Goal: Task Accomplishment & Management: Manage account settings

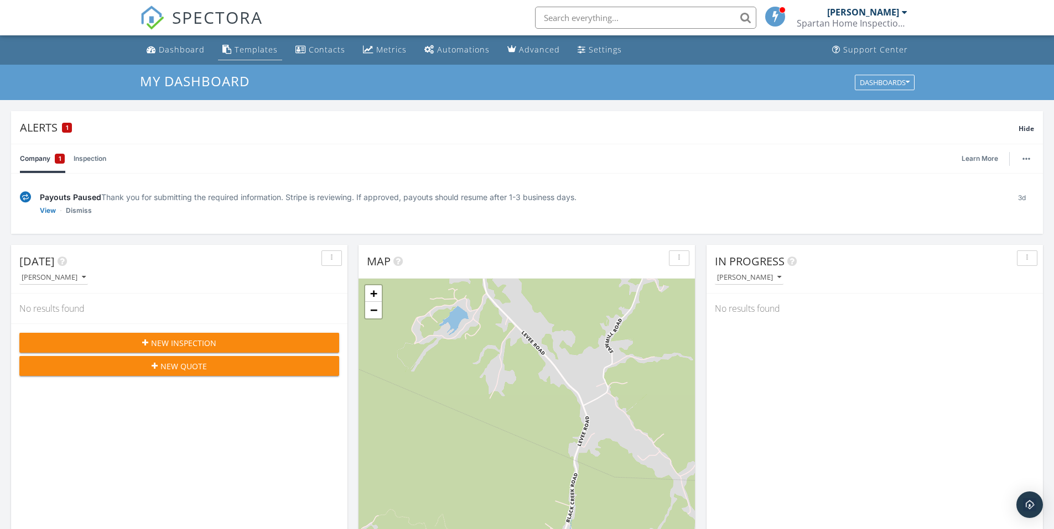
click at [251, 49] on div "Templates" at bounding box center [256, 49] width 43 height 11
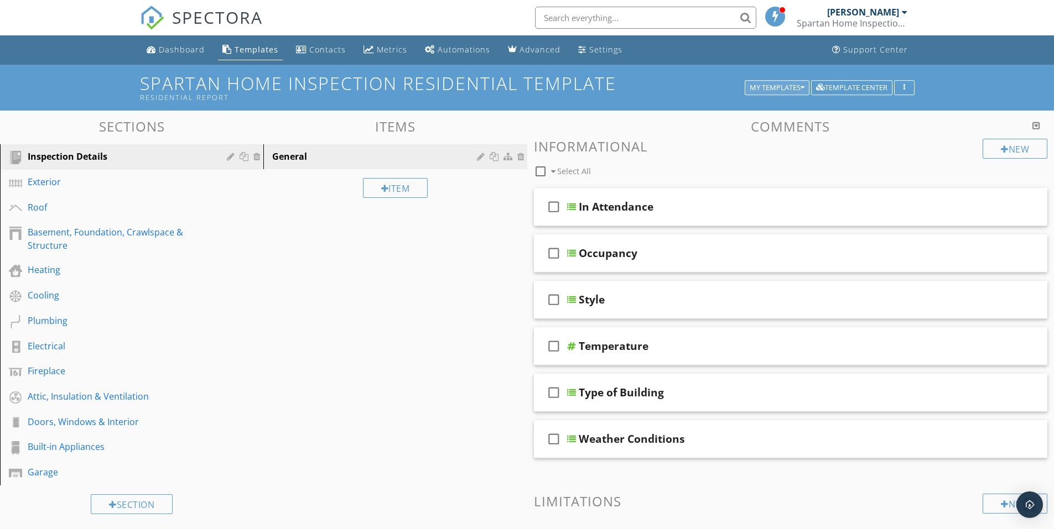
click at [803, 84] on icon "button" at bounding box center [803, 88] width 4 height 8
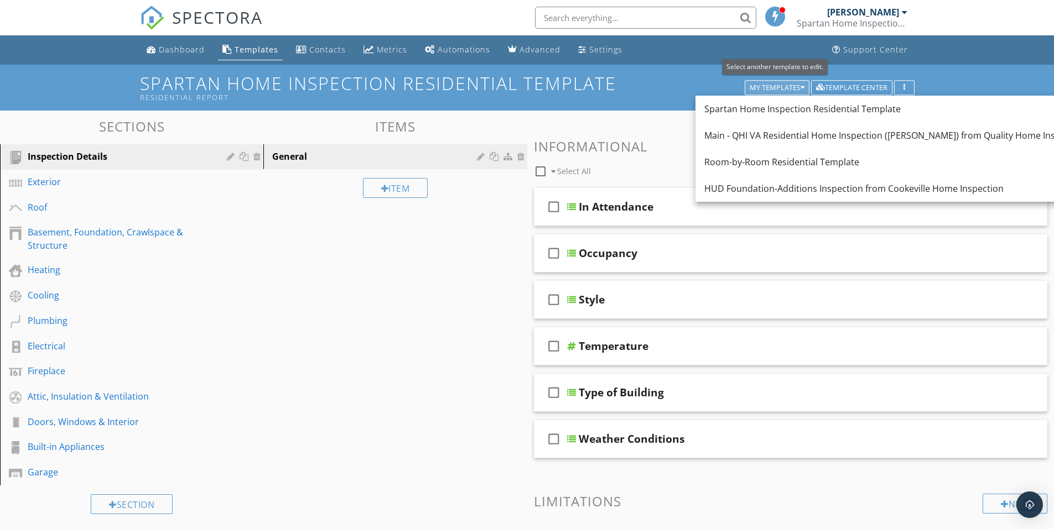
click at [803, 84] on icon "button" at bounding box center [803, 88] width 4 height 8
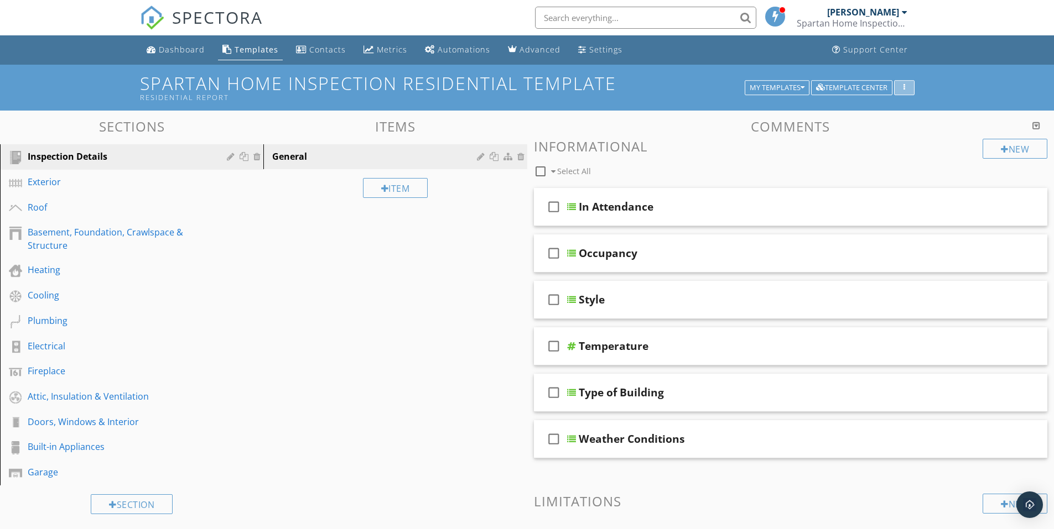
click at [902, 86] on div "button" at bounding box center [904, 88] width 11 height 8
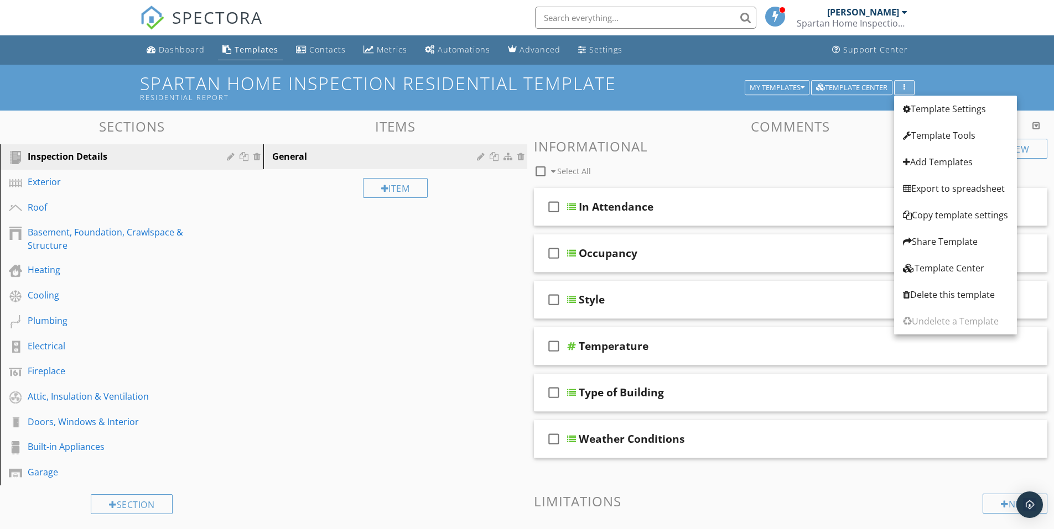
click at [902, 86] on div "button" at bounding box center [904, 88] width 11 height 8
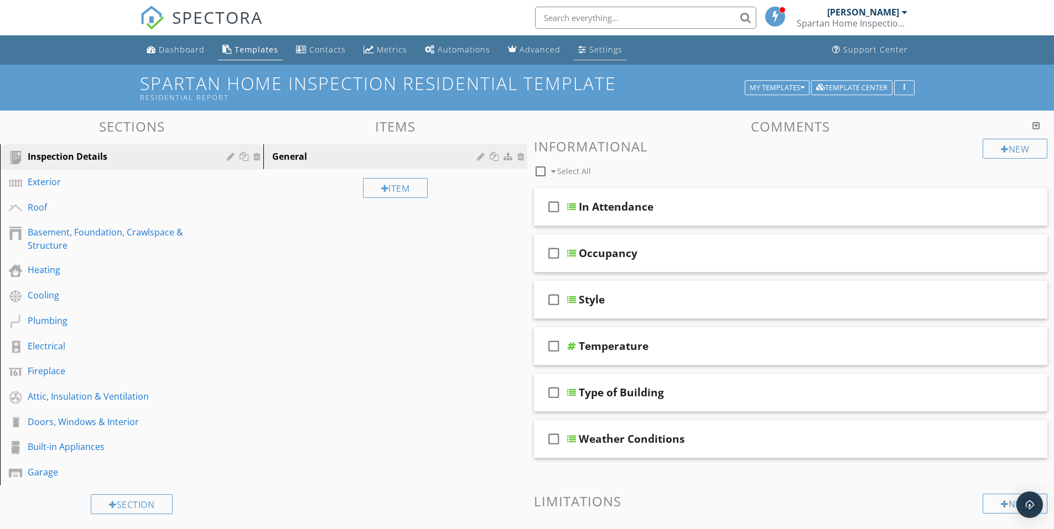
click at [599, 48] on div "Settings" at bounding box center [605, 49] width 33 height 11
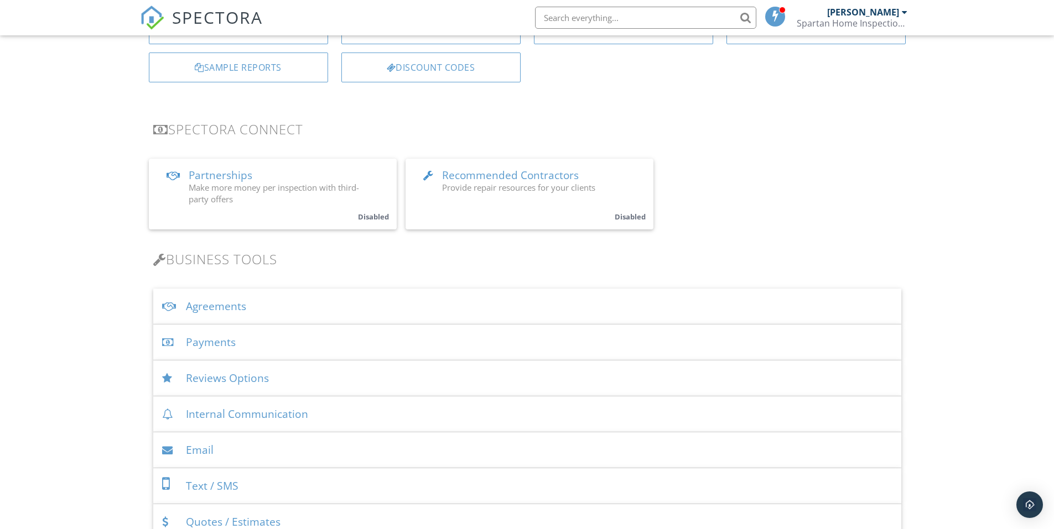
scroll to position [221, 0]
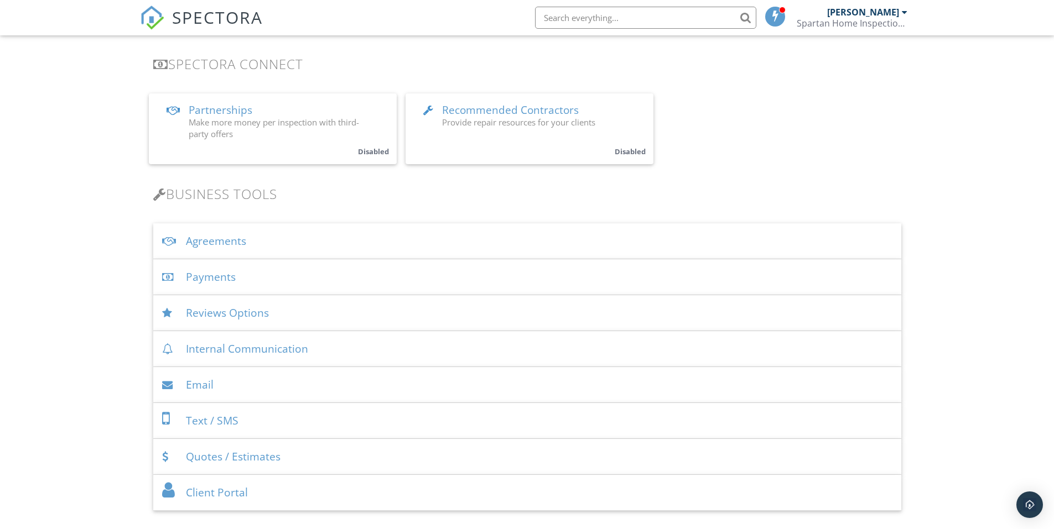
click at [215, 241] on div "Agreements" at bounding box center [527, 242] width 748 height 36
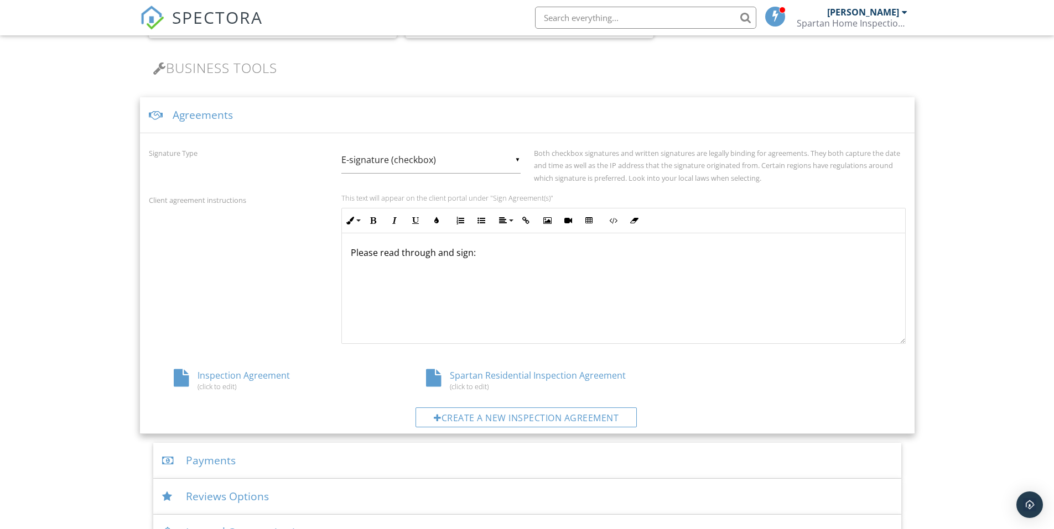
scroll to position [387, 0]
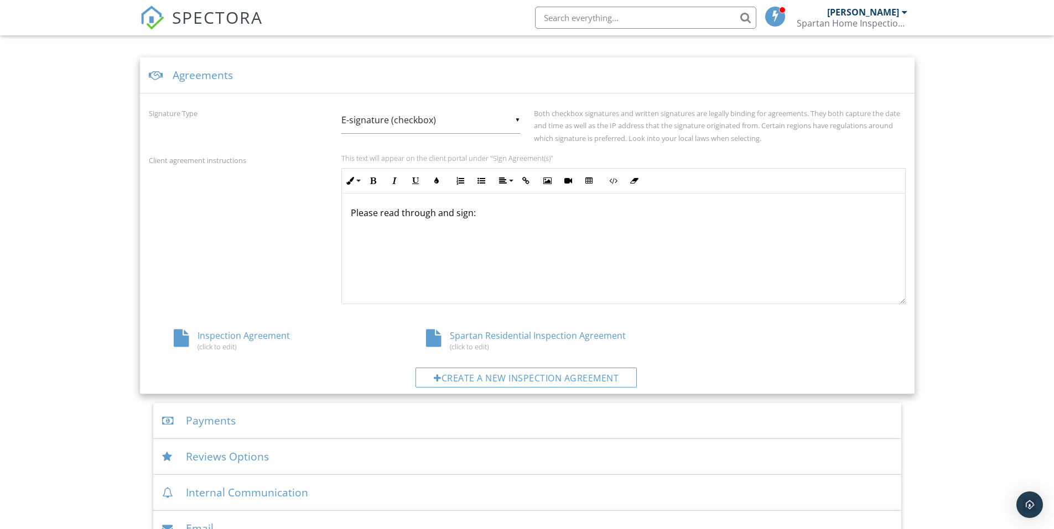
click at [502, 334] on div "Spartan Residential Inspection Agreement (click to edit)" at bounding box center [527, 340] width 252 height 21
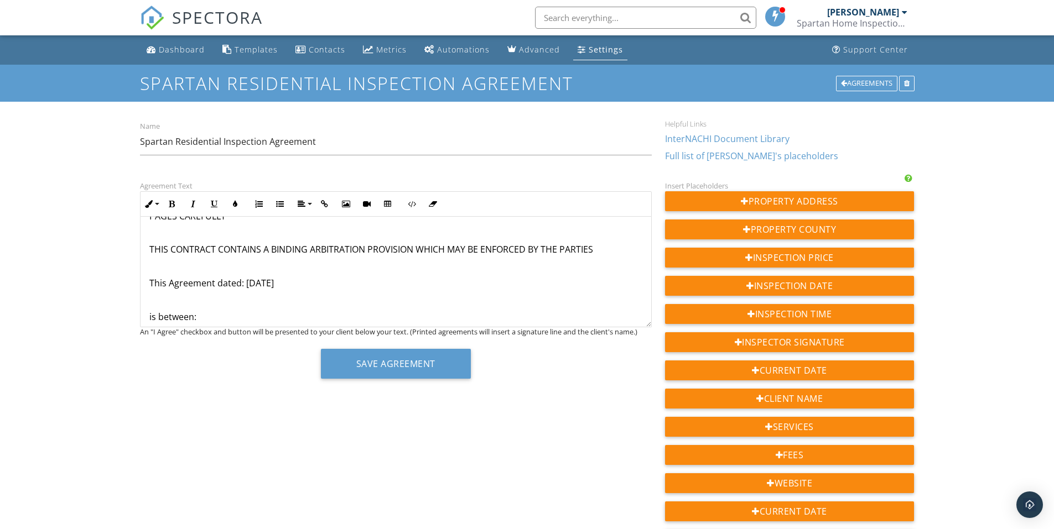
scroll to position [111, 0]
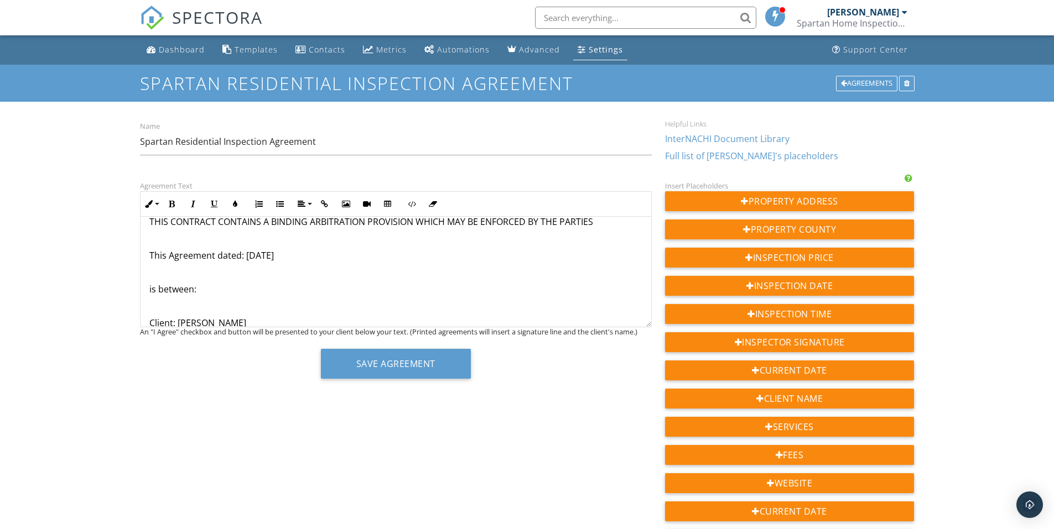
click at [272, 255] on p "This Agreement dated: 17 July 2025" at bounding box center [395, 256] width 493 height 12
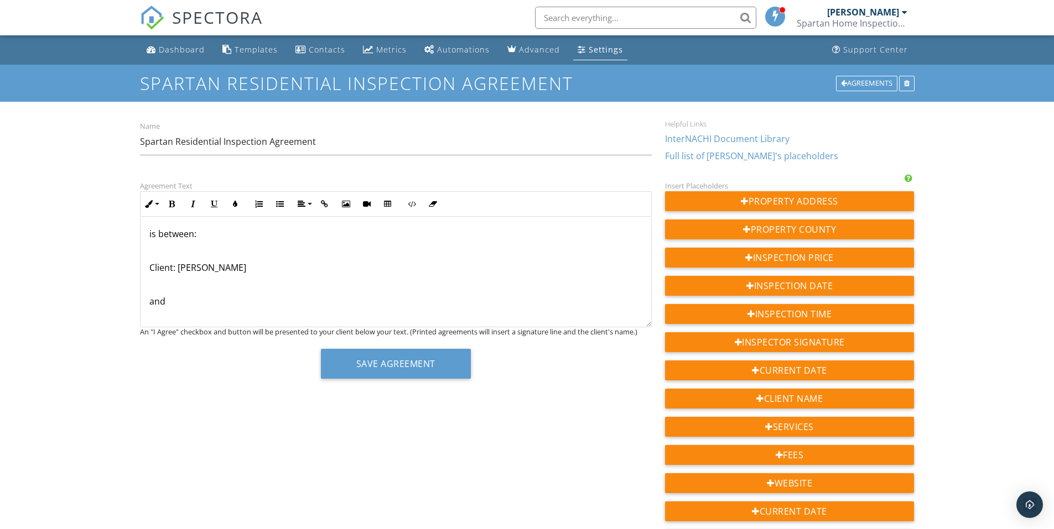
click at [227, 266] on p "Client: Tina Bryant" at bounding box center [395, 268] width 493 height 12
click at [434, 291] on p "Common Street Address: 739 Arrowhead Trail, MT Sterling KY, 40353" at bounding box center [395, 291] width 493 height 12
drag, startPoint x: 434, startPoint y: 287, endPoint x: 256, endPoint y: 289, distance: 178.7
click at [256, 289] on p "Common Street Address: 739 Arrowhead Trail, MT Sterling KY, 40353 ​ ​" at bounding box center [395, 291] width 493 height 12
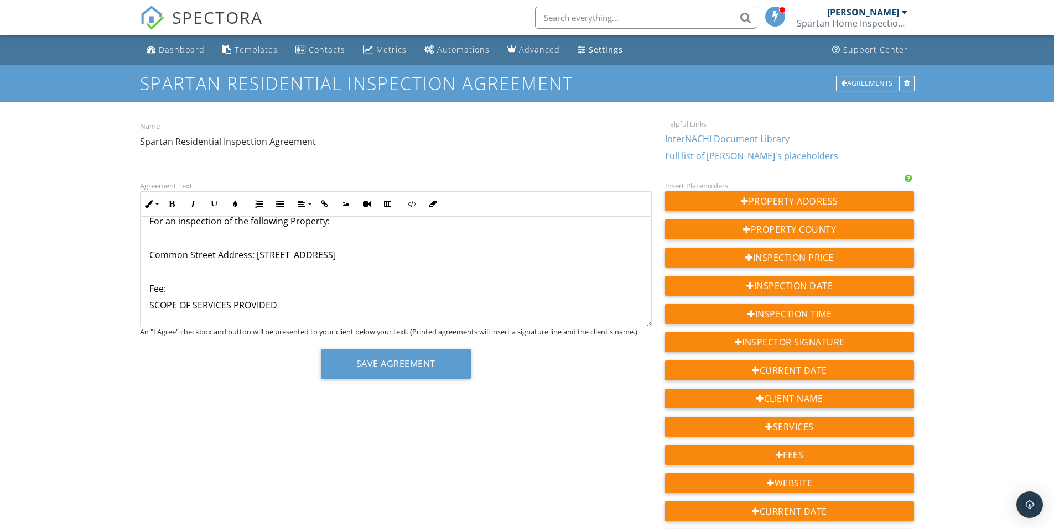
scroll to position [332, 0]
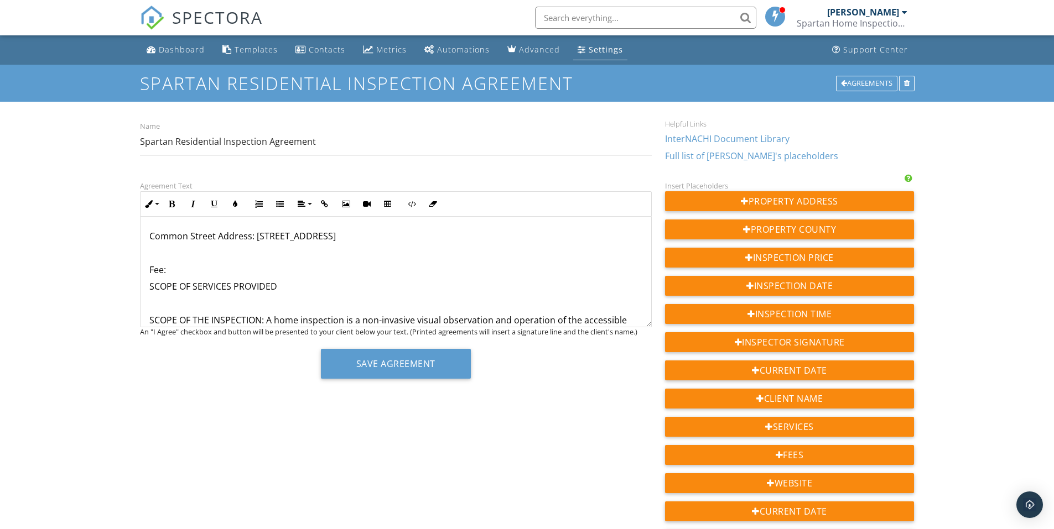
click at [176, 269] on p "Fee:" at bounding box center [395, 270] width 493 height 12
drag, startPoint x: 192, startPoint y: 268, endPoint x: 150, endPoint y: 272, distance: 42.2
click at [150, 272] on p "Fee: $420" at bounding box center [395, 270] width 493 height 12
click at [231, 204] on icon "button" at bounding box center [235, 204] width 8 height 8
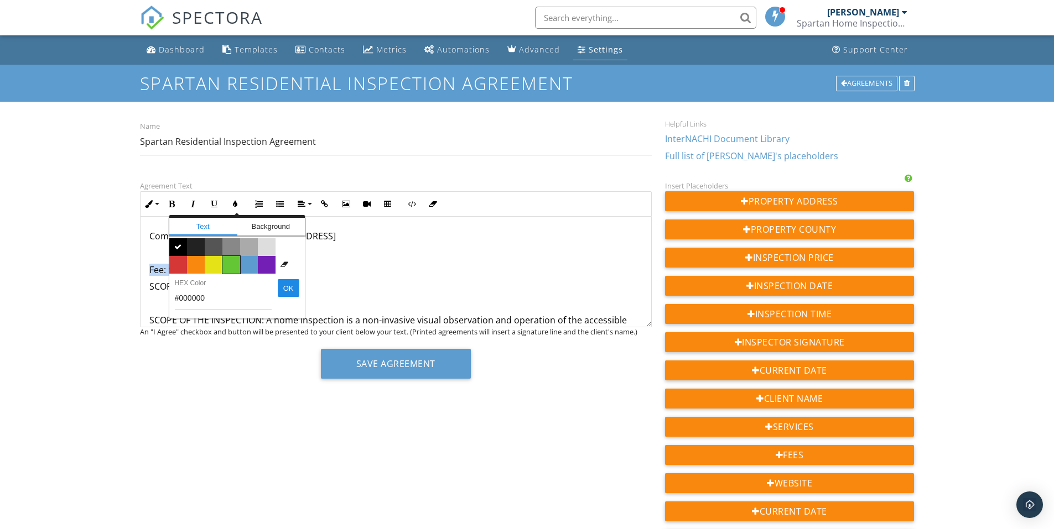
click at [229, 263] on span "Color #65c635" at bounding box center [231, 265] width 18 height 18
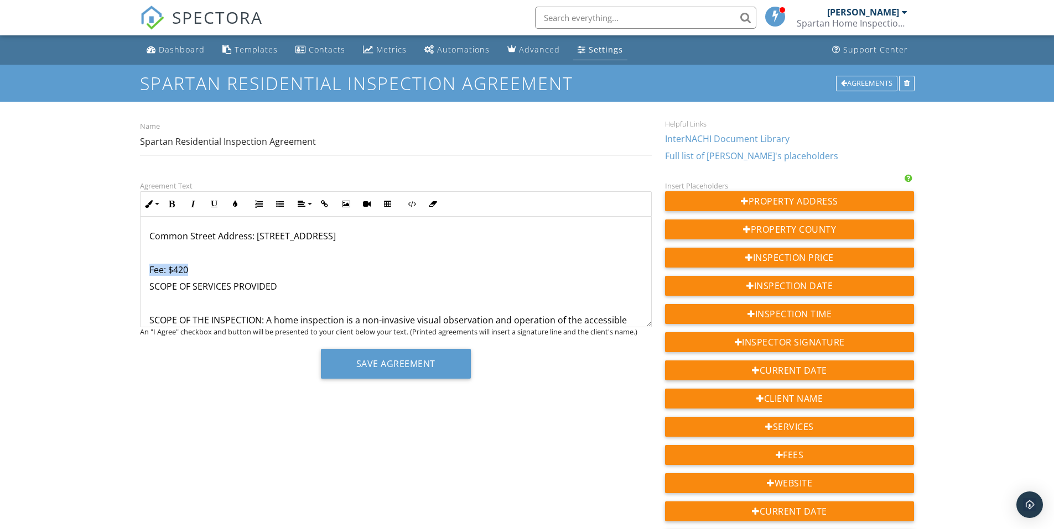
drag, startPoint x: 191, startPoint y: 268, endPoint x: 147, endPoint y: 271, distance: 43.8
click at [242, 266] on p "Fee: $420" at bounding box center [395, 270] width 493 height 12
drag, startPoint x: 192, startPoint y: 271, endPoint x: 149, endPoint y: 268, distance: 43.2
click at [149, 268] on p "Fee: $420" at bounding box center [395, 270] width 493 height 12
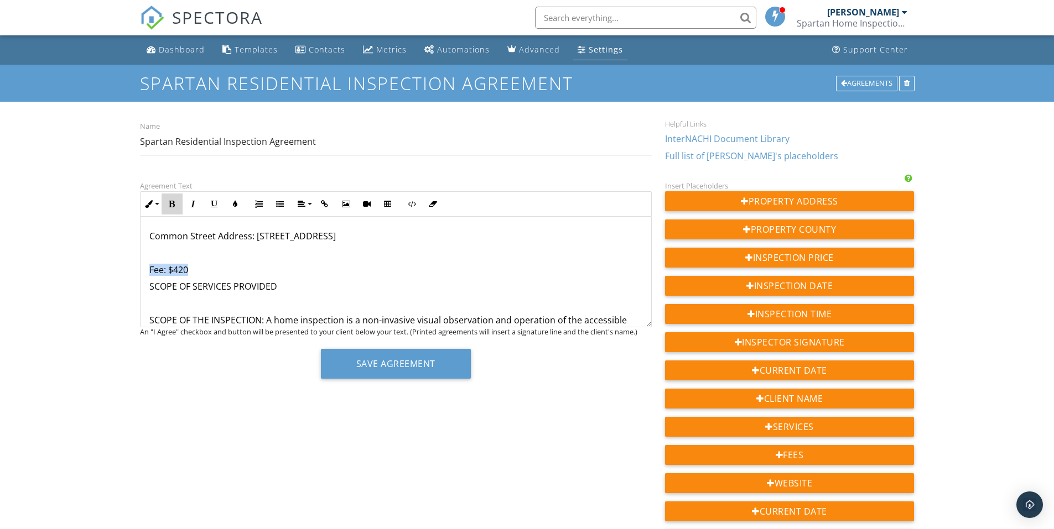
click at [172, 202] on icon "button" at bounding box center [172, 204] width 8 height 8
click at [446, 271] on p "Fee: $420" at bounding box center [395, 270] width 493 height 12
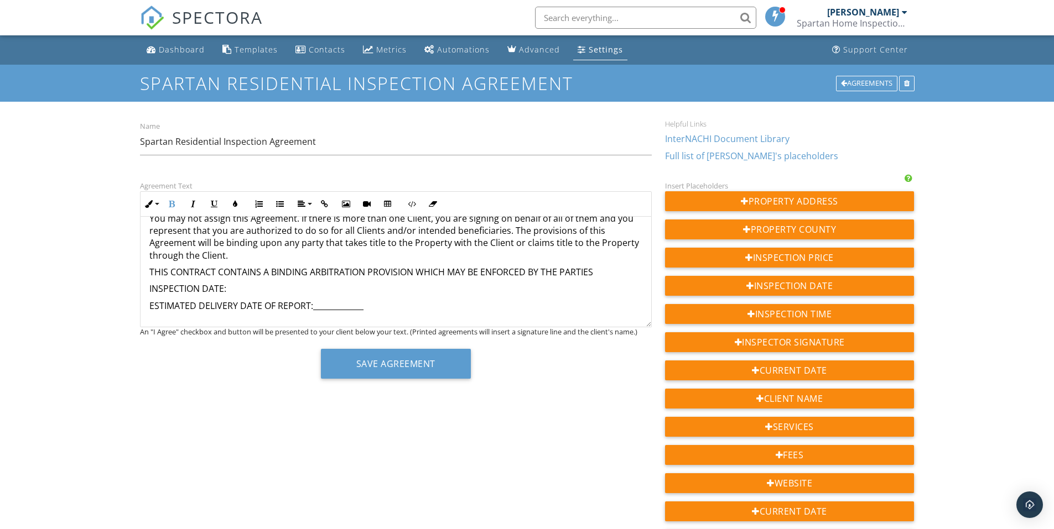
scroll to position [2267, 0]
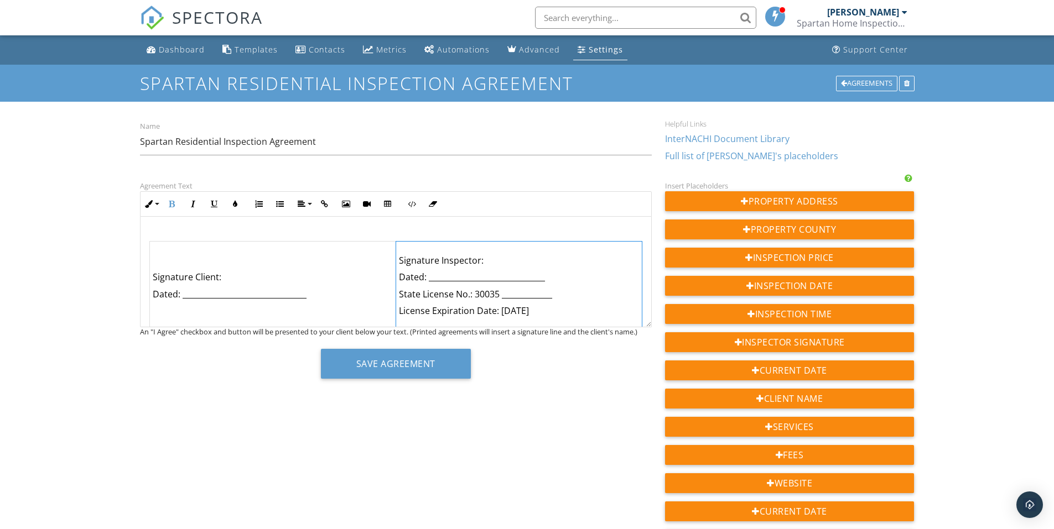
click at [486, 255] on p "Signature Inspector:" at bounding box center [519, 261] width 240 height 12
click at [560, 356] on button "Cell Style" at bounding box center [556, 358] width 21 height 21
click at [565, 336] on button "Table Style" at bounding box center [559, 336] width 21 height 21
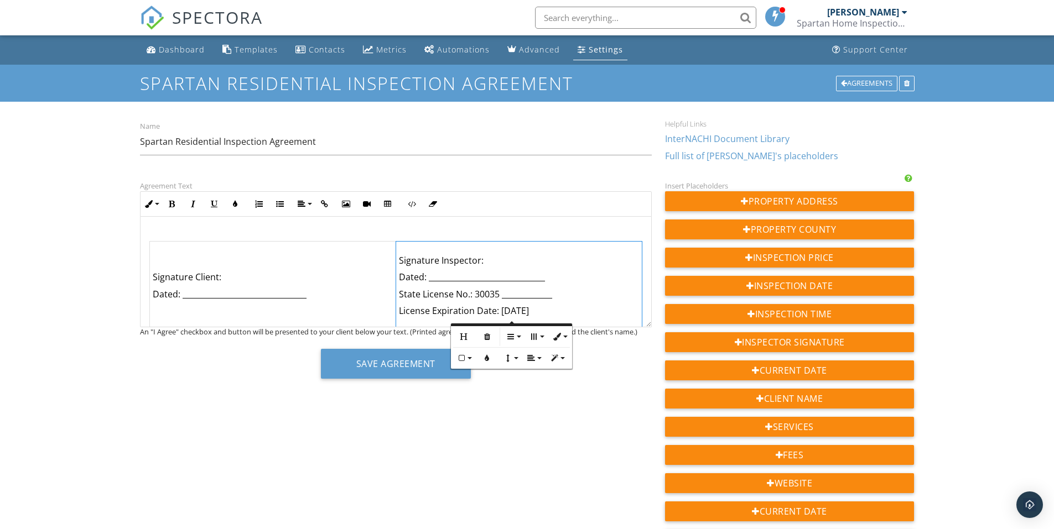
click at [484, 255] on p "Signature Inspector:" at bounding box center [519, 261] width 240 height 12
drag, startPoint x: 548, startPoint y: 246, endPoint x: 478, endPoint y: 248, distance: 70.3
click at [478, 255] on p "Signature Inspector: Jeremiah Deaton ​ ​" at bounding box center [517, 261] width 241 height 12
drag, startPoint x: 548, startPoint y: 248, endPoint x: 477, endPoint y: 245, distance: 70.9
click at [477, 255] on p "Signature Inspector: Jeremiah Deaton" at bounding box center [517, 261] width 241 height 12
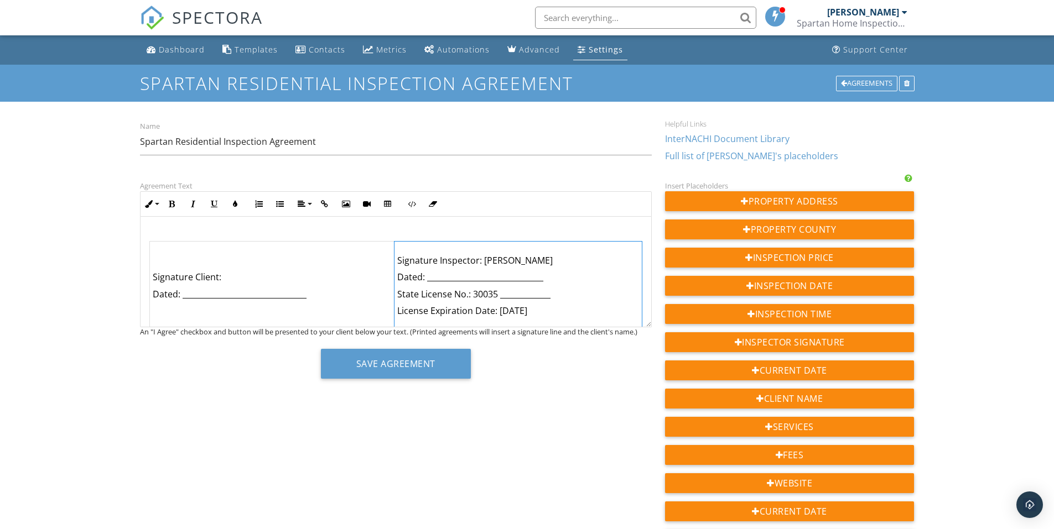
drag, startPoint x: 548, startPoint y: 249, endPoint x: 478, endPoint y: 247, distance: 69.7
click at [478, 255] on p "Signature Inspector: Jeremiah Deaton ​ ​" at bounding box center [517, 261] width 241 height 12
drag, startPoint x: 545, startPoint y: 246, endPoint x: 476, endPoint y: 246, distance: 68.6
click at [476, 255] on p "Signature Inspector: Jeremiah Deaton" at bounding box center [517, 261] width 241 height 12
click at [429, 271] on p "Dated: ______________________________" at bounding box center [517, 277] width 241 height 12
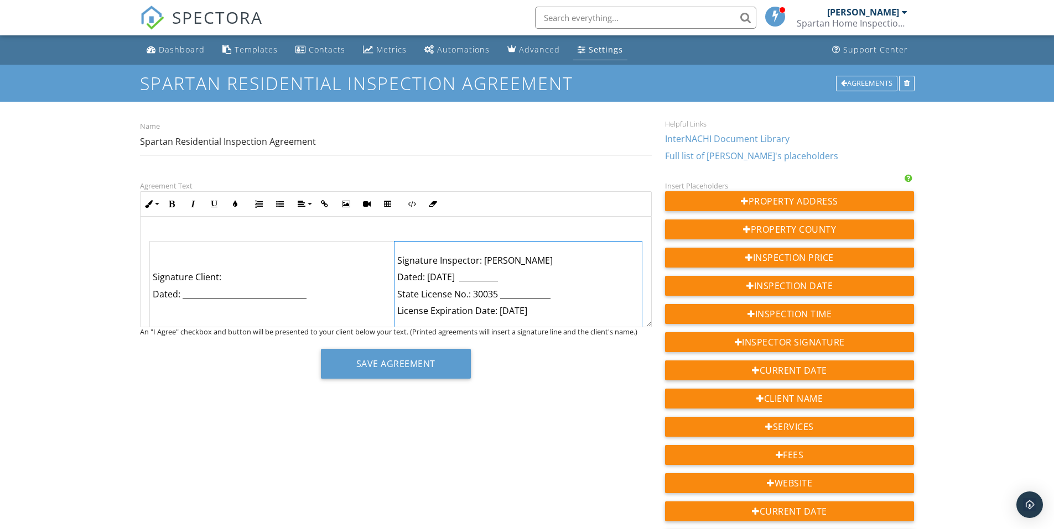
drag, startPoint x: 422, startPoint y: 266, endPoint x: 545, endPoint y: 266, distance: 123.4
click at [545, 271] on p "Dated: 28 September 2025 __________" at bounding box center [517, 277] width 241 height 12
click at [215, 205] on icon "button" at bounding box center [214, 204] width 8 height 8
click at [584, 288] on p "State License No.: 30035 _____________" at bounding box center [517, 294] width 241 height 12
drag, startPoint x: 468, startPoint y: 280, endPoint x: 546, endPoint y: 283, distance: 78.1
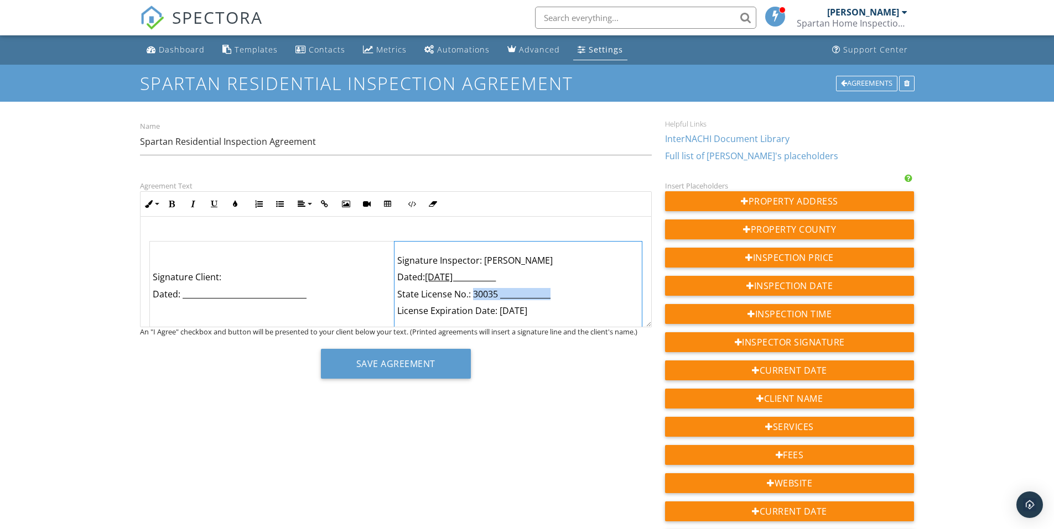
click at [546, 288] on p "State License No.: 30035 _____________" at bounding box center [517, 294] width 241 height 12
click at [215, 204] on icon "button" at bounding box center [214, 204] width 8 height 8
click at [591, 290] on td "Signature Inspector: Jeremiah Deaton Dated: 28 September 2025 __________ State …" at bounding box center [517, 286] width 247 height 89
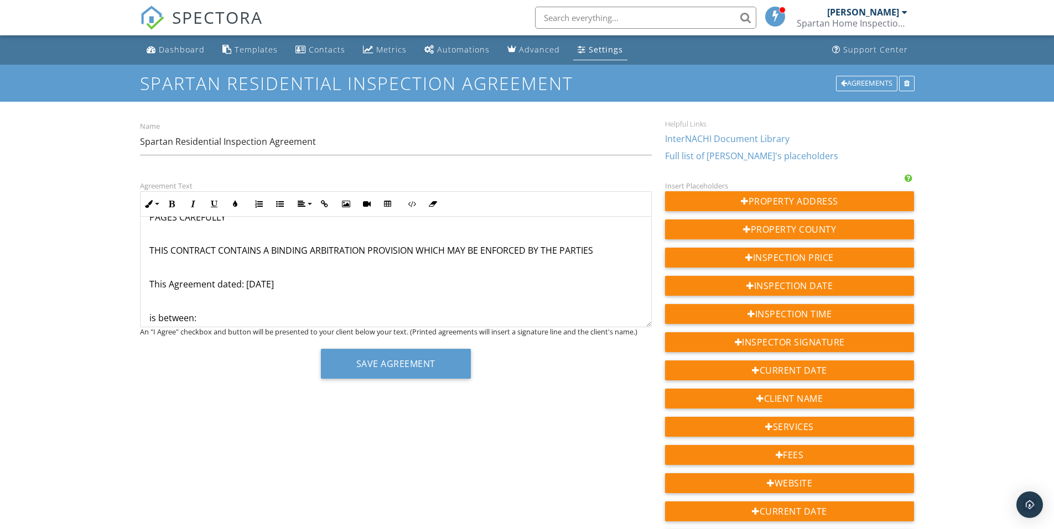
scroll to position [0, 0]
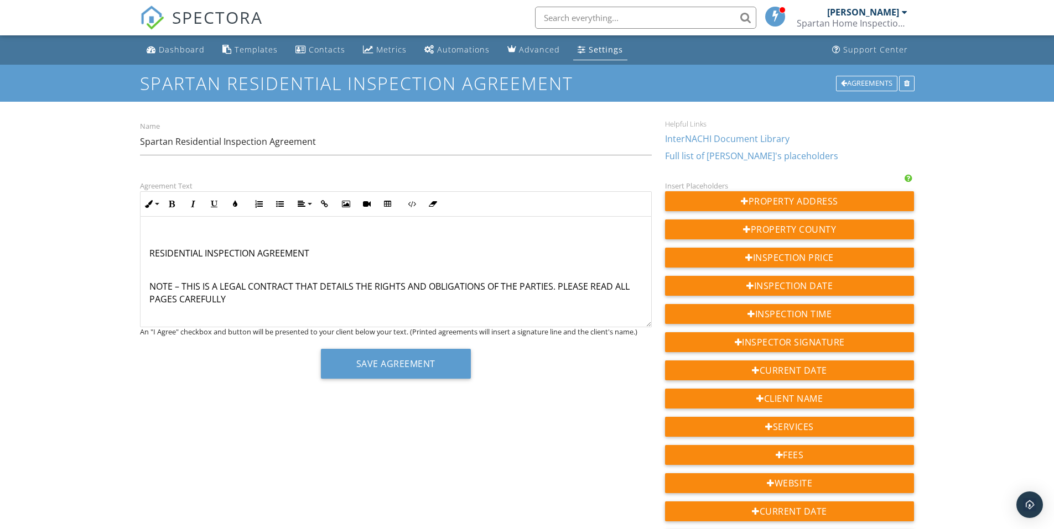
click at [205, 253] on p "RESIDENTIAL INSPECTION AGREEMENT" at bounding box center [395, 253] width 493 height 12
click at [221, 142] on input "Spartan Residential Inspection Agreement" at bounding box center [396, 141] width 512 height 27
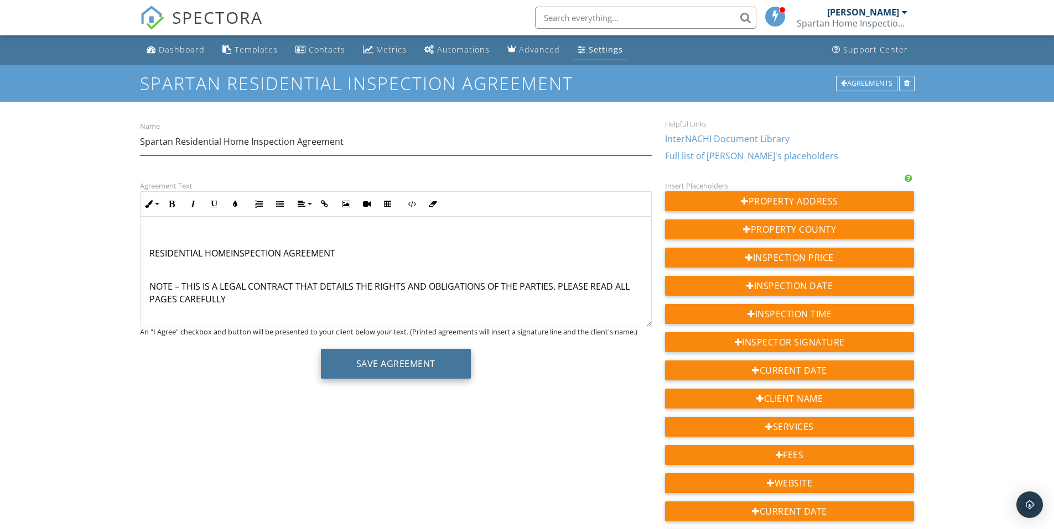
type input "Spartan Residential Home Inspection Agreement"
click at [415, 368] on button "Save Agreement" at bounding box center [396, 364] width 150 height 30
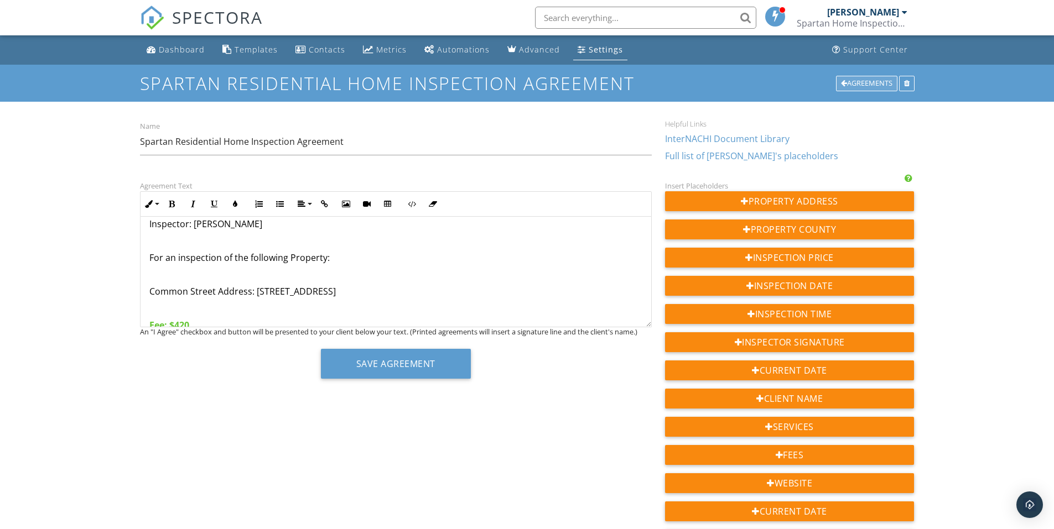
click at [869, 82] on div "Agreements" at bounding box center [866, 83] width 61 height 15
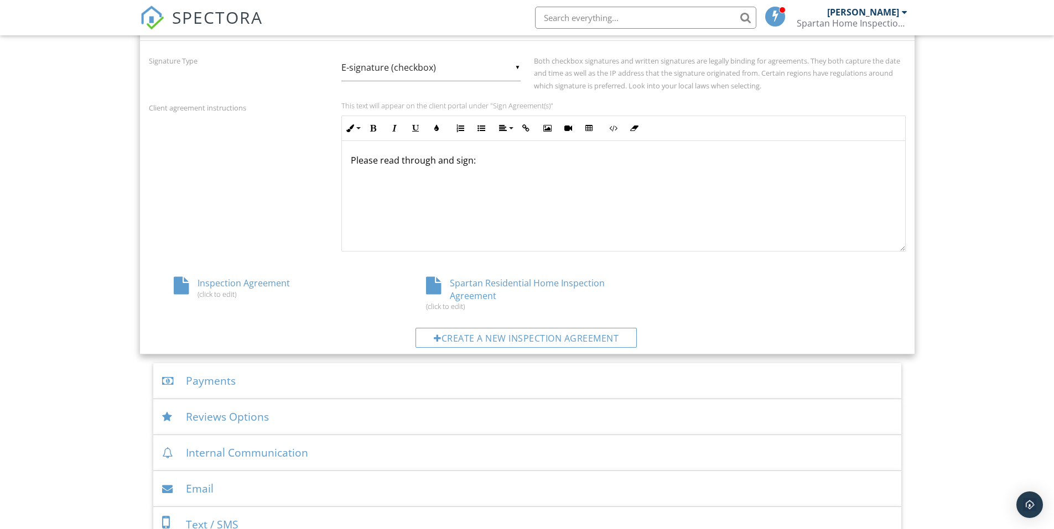
scroll to position [467, 0]
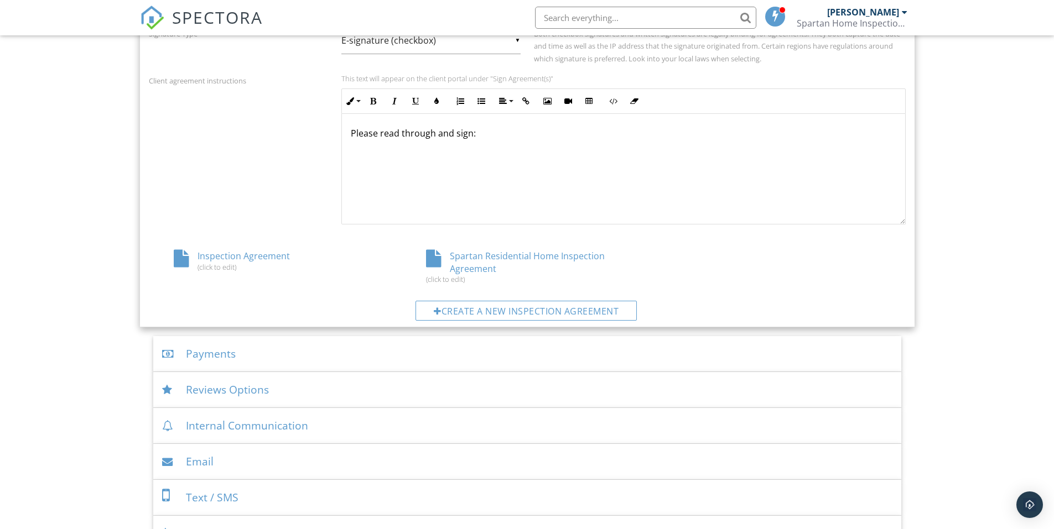
click at [230, 258] on div "Inspection Agreement (click to edit)" at bounding box center [275, 260] width 252 height 21
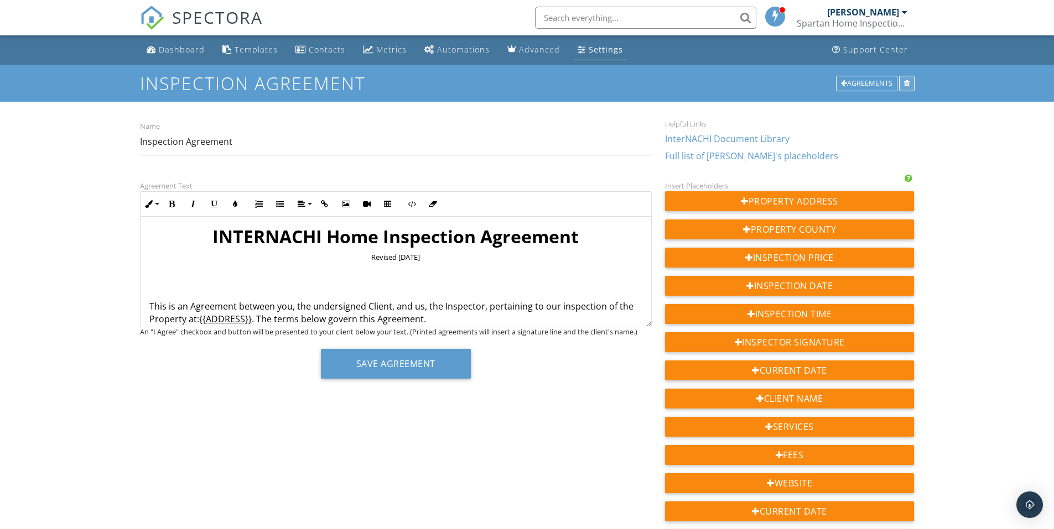
click at [910, 80] on div at bounding box center [906, 83] width 15 height 15
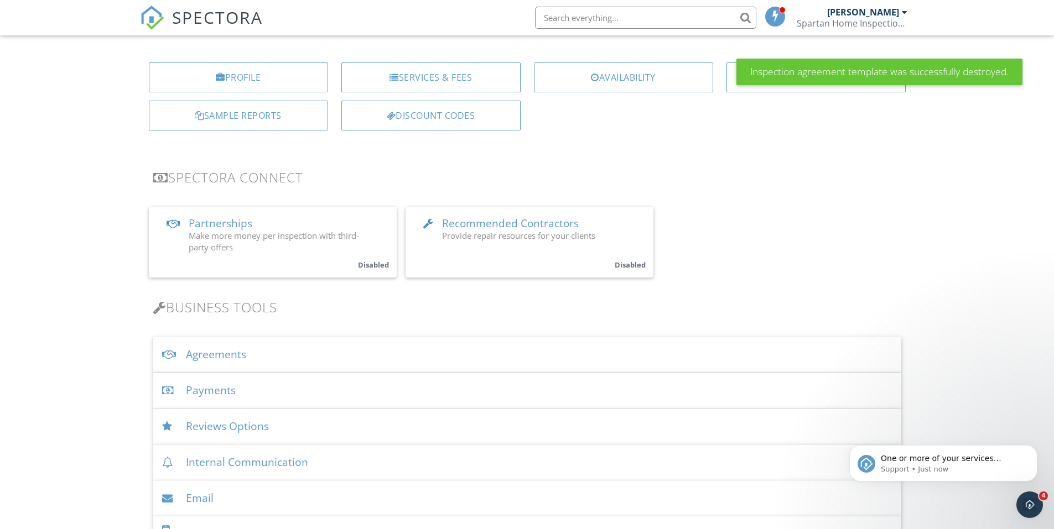
scroll to position [111, 0]
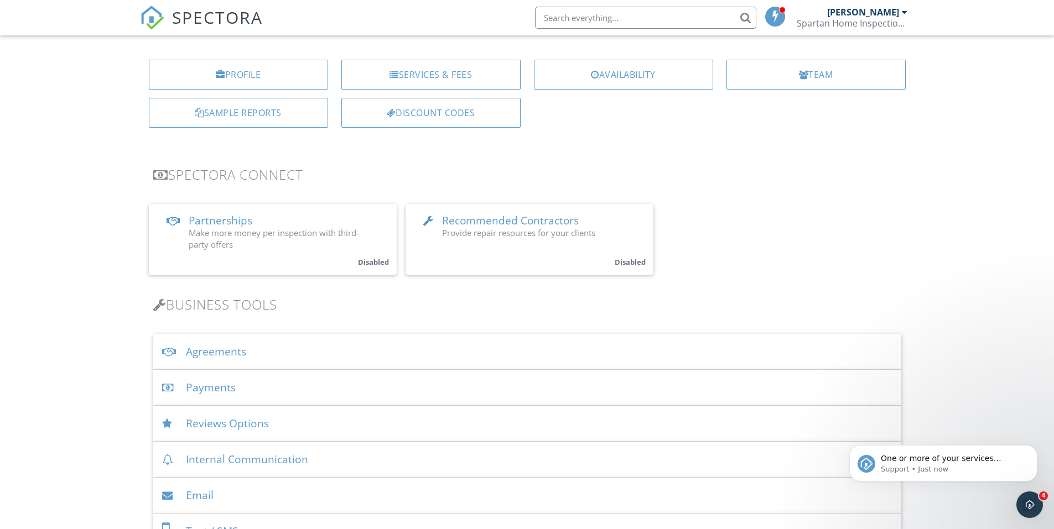
click at [210, 350] on div "Agreements" at bounding box center [527, 352] width 748 height 36
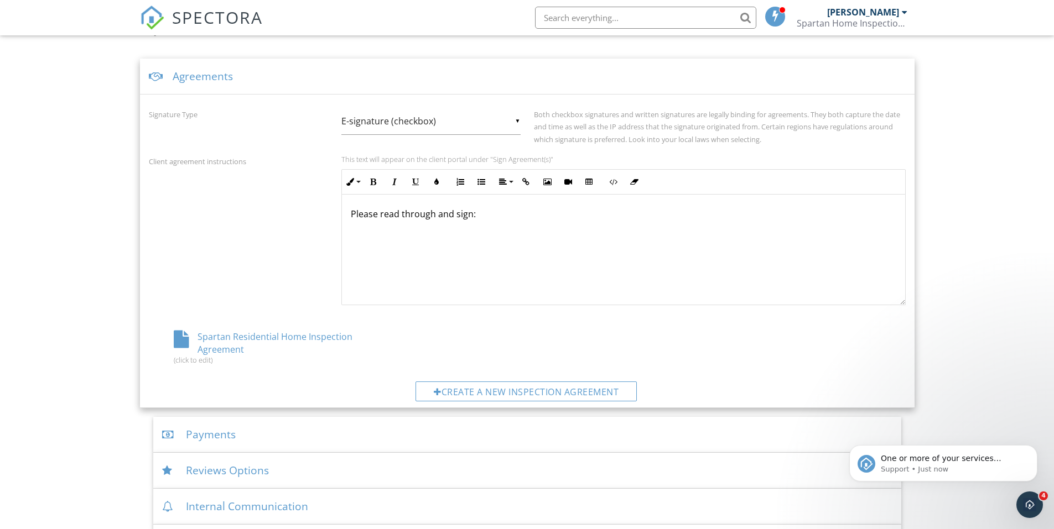
scroll to position [387, 0]
click at [518, 115] on div "▼ E-signature (checkbox) E-signature (checkbox) Written Signature E-signature (…" at bounding box center [430, 120] width 179 height 27
click at [518, 115] on span "E-signature (checkbox)" at bounding box center [430, 121] width 179 height 28
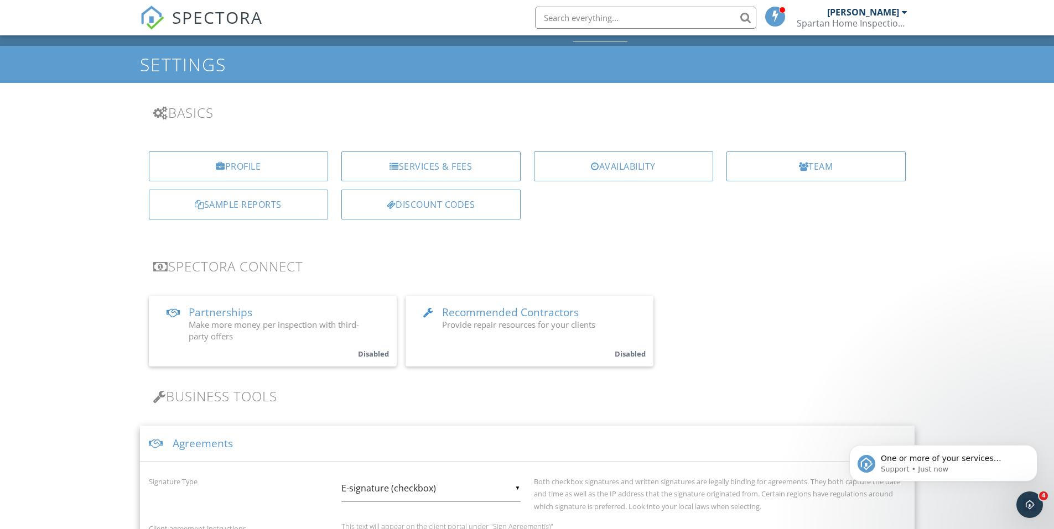
scroll to position [0, 0]
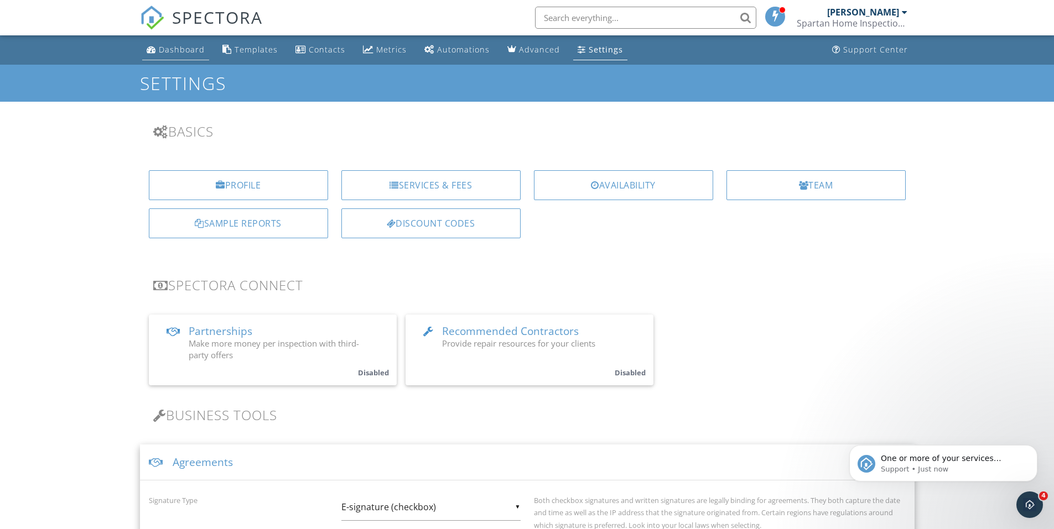
click at [180, 45] on div "Dashboard" at bounding box center [182, 49] width 46 height 11
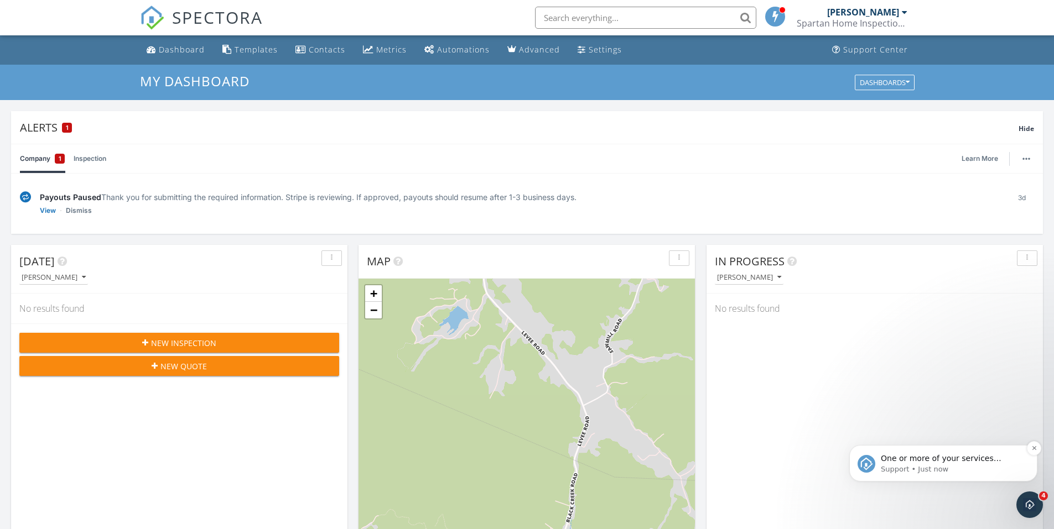
click at [935, 459] on span "One or more of your services required an agreement (Inspection Agreement), whic…" at bounding box center [948, 475] width 135 height 42
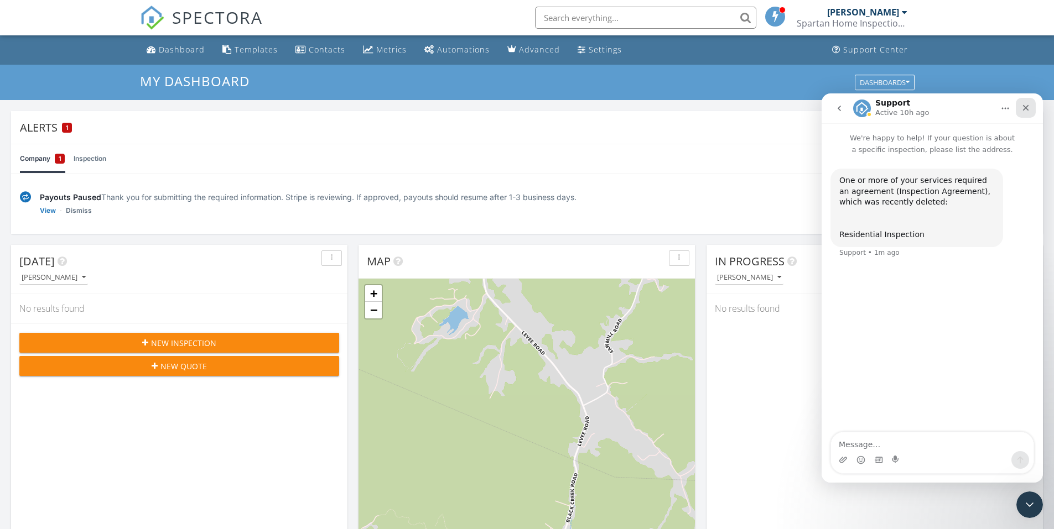
click at [1026, 108] on icon "Close" at bounding box center [1026, 108] width 6 height 6
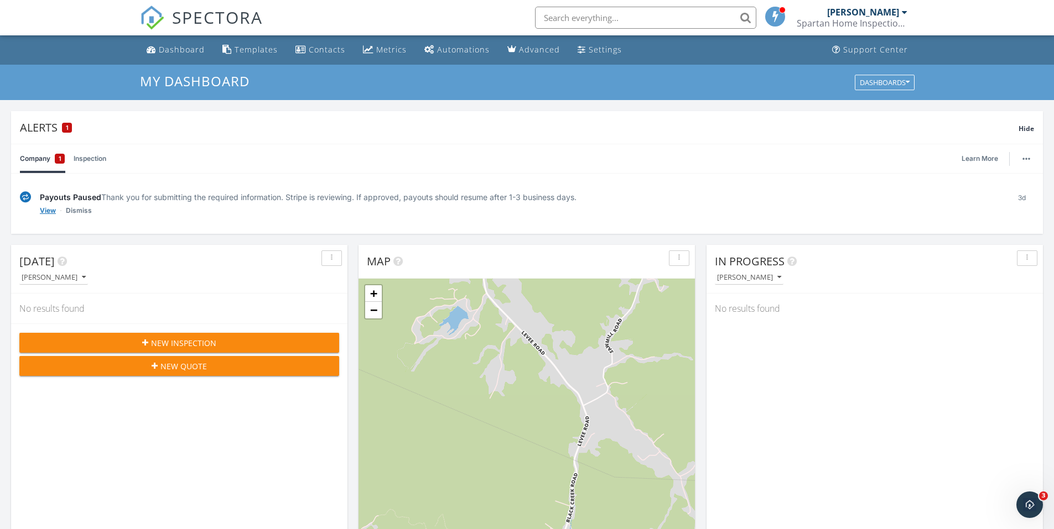
click at [48, 207] on link "View" at bounding box center [48, 210] width 16 height 11
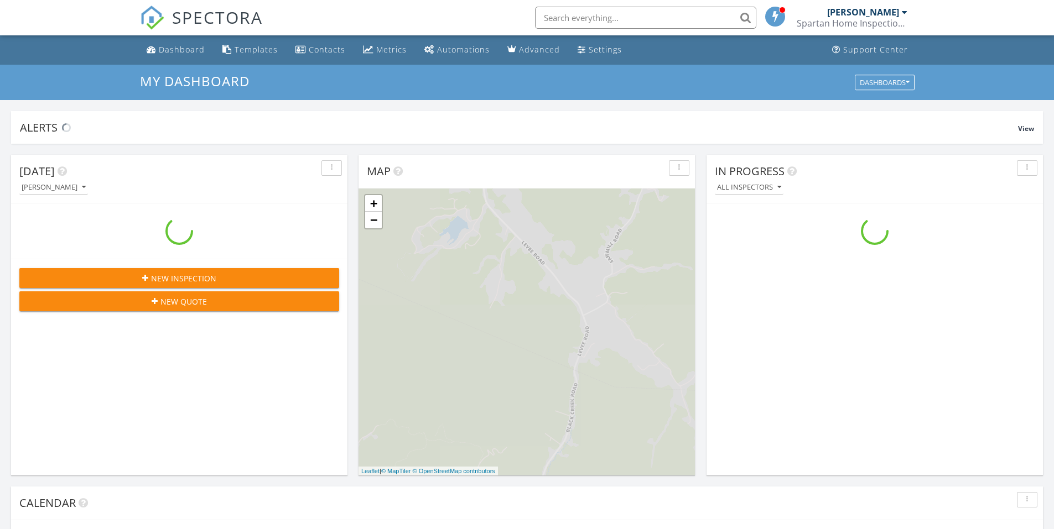
scroll to position [1024, 1071]
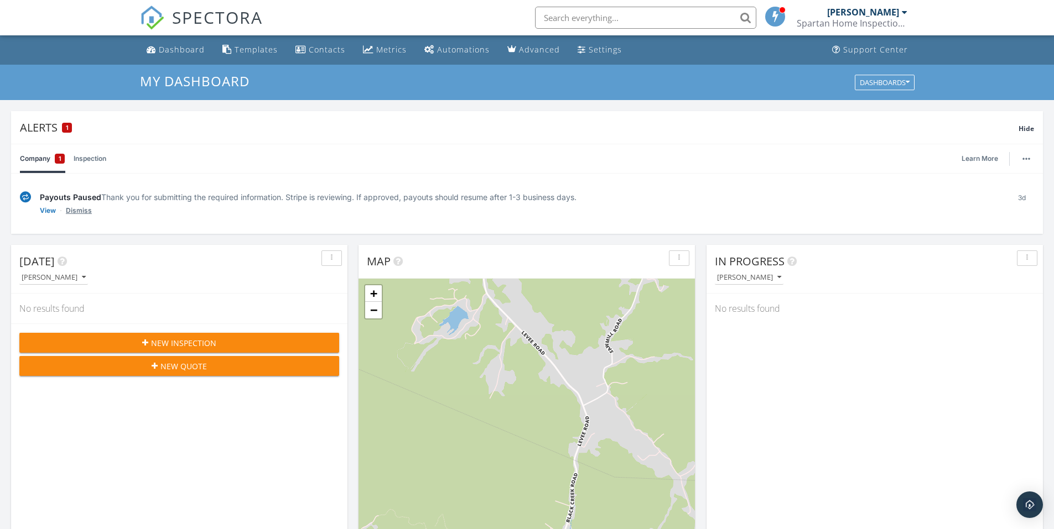
click at [79, 209] on link "Dismiss" at bounding box center [79, 210] width 26 height 11
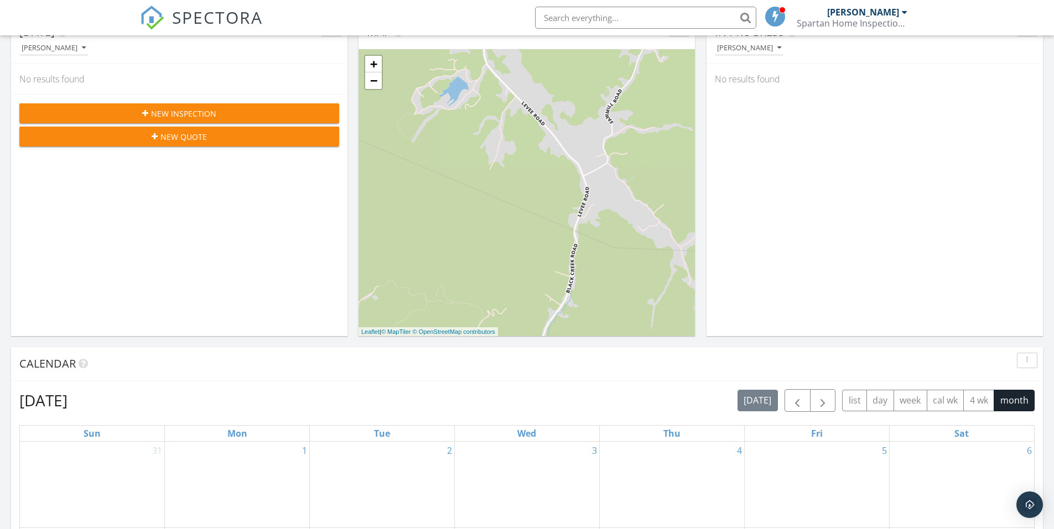
scroll to position [166, 0]
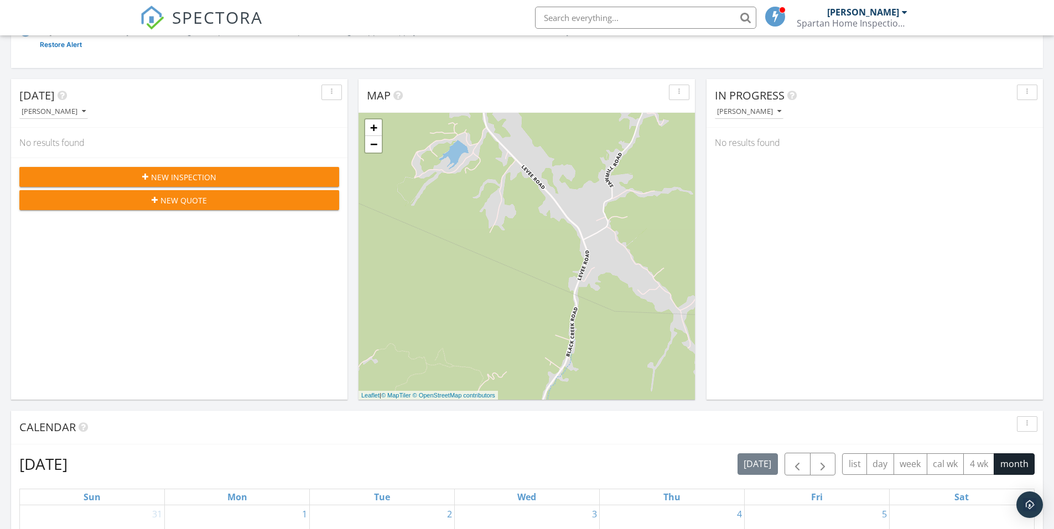
click at [198, 177] on span "New Inspection" at bounding box center [183, 178] width 65 height 12
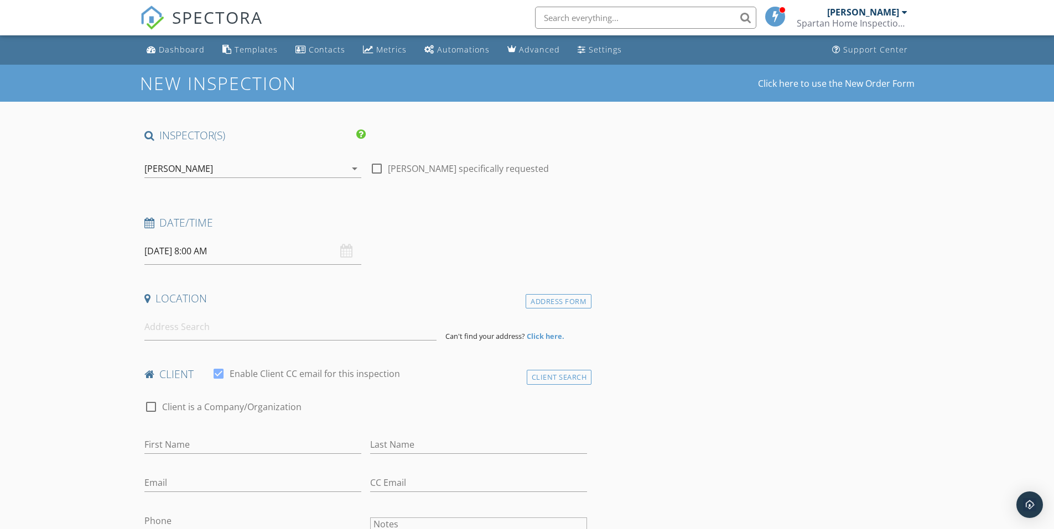
click at [300, 255] on input "09/29/2025 8:00 AM" at bounding box center [252, 251] width 217 height 27
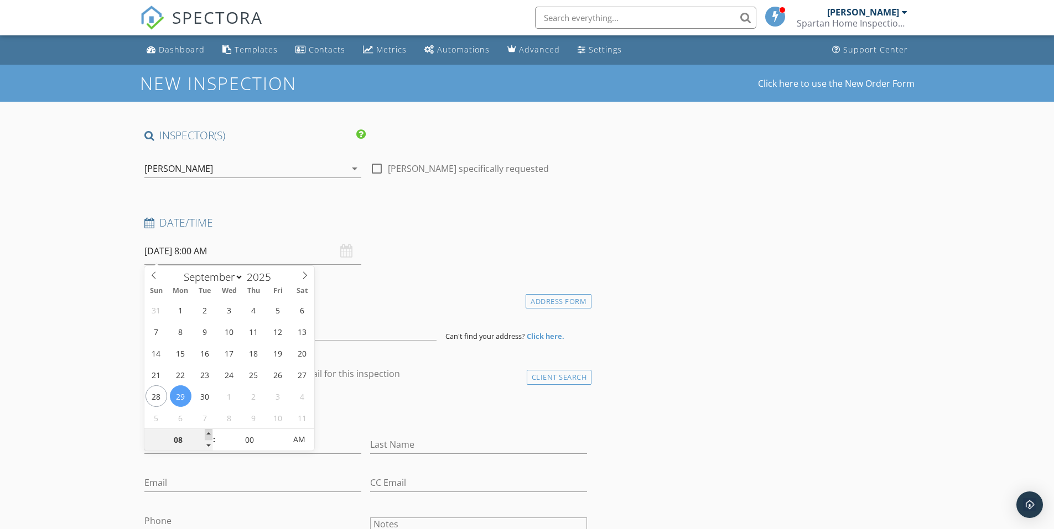
type input "09"
type input "[DATE] 9:00 AM"
click at [205, 435] on span at bounding box center [209, 434] width 8 height 11
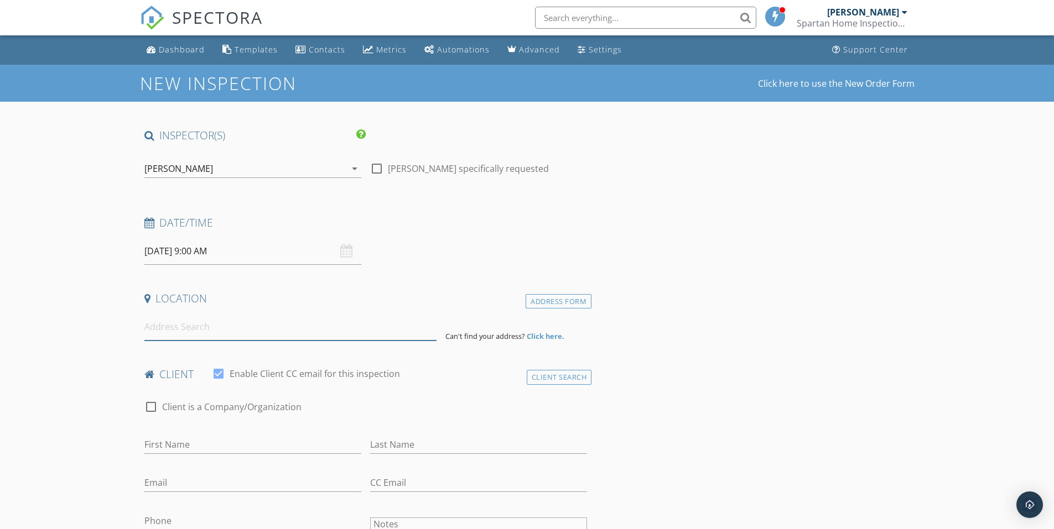
click at [185, 332] on input at bounding box center [290, 327] width 292 height 27
click at [181, 328] on input at bounding box center [290, 327] width 292 height 27
type input "2239 Old State Rd, Owingsville, KY, USA"
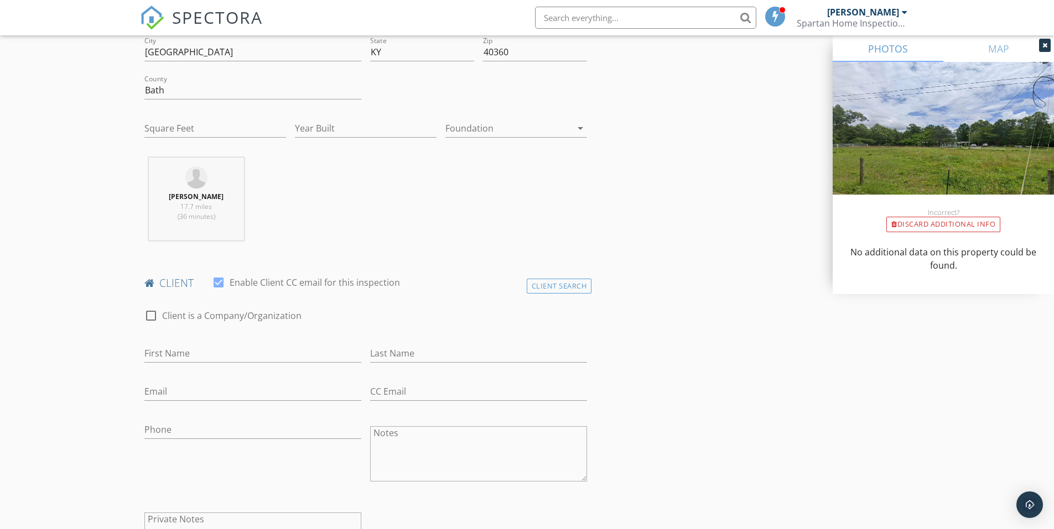
scroll to position [332, 0]
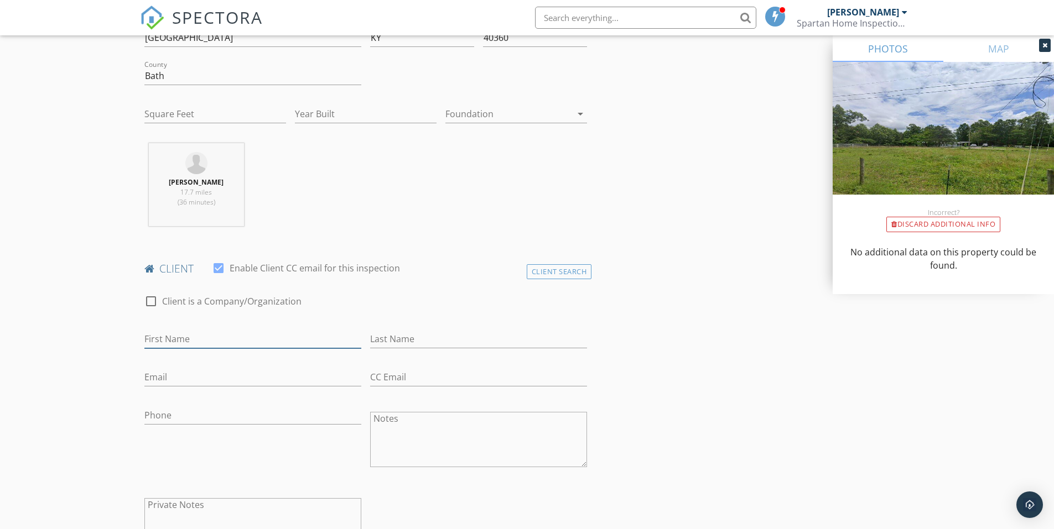
click at [186, 345] on input "First Name" at bounding box center [252, 339] width 217 height 18
type input "Jared"
type input "Vivian"
click at [177, 383] on input "Email" at bounding box center [252, 377] width 217 height 18
type input "jared.vivian24@gmail.com"
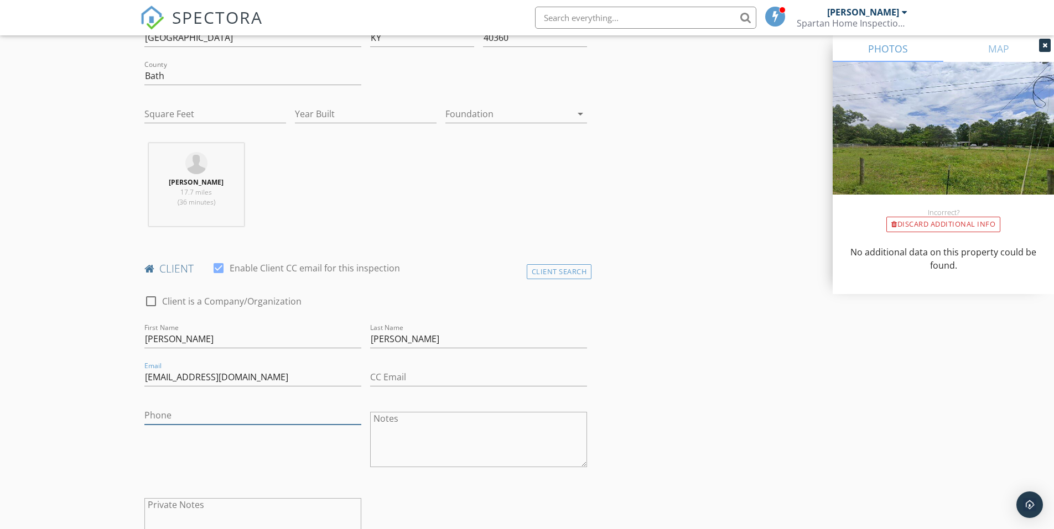
click at [181, 417] on input "Phone" at bounding box center [252, 416] width 217 height 18
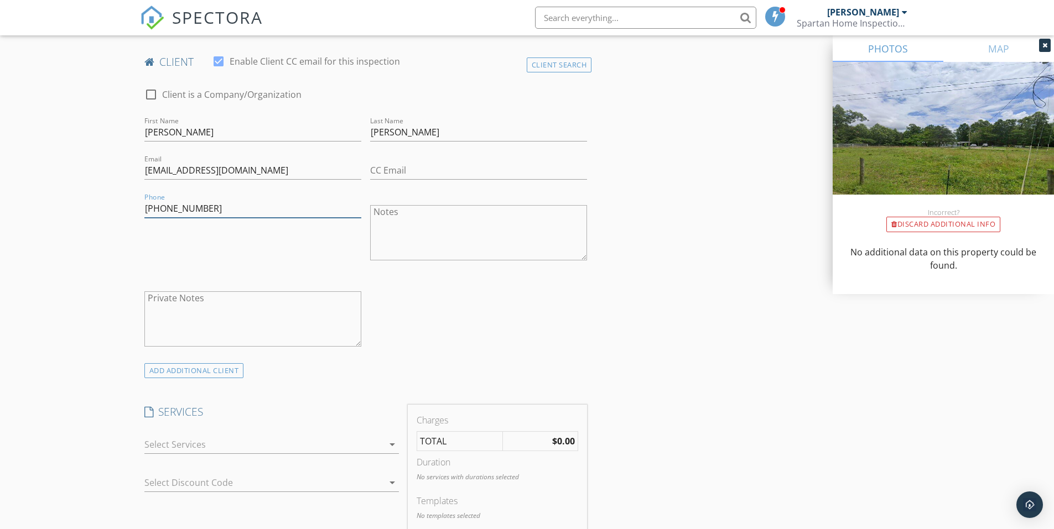
scroll to position [553, 0]
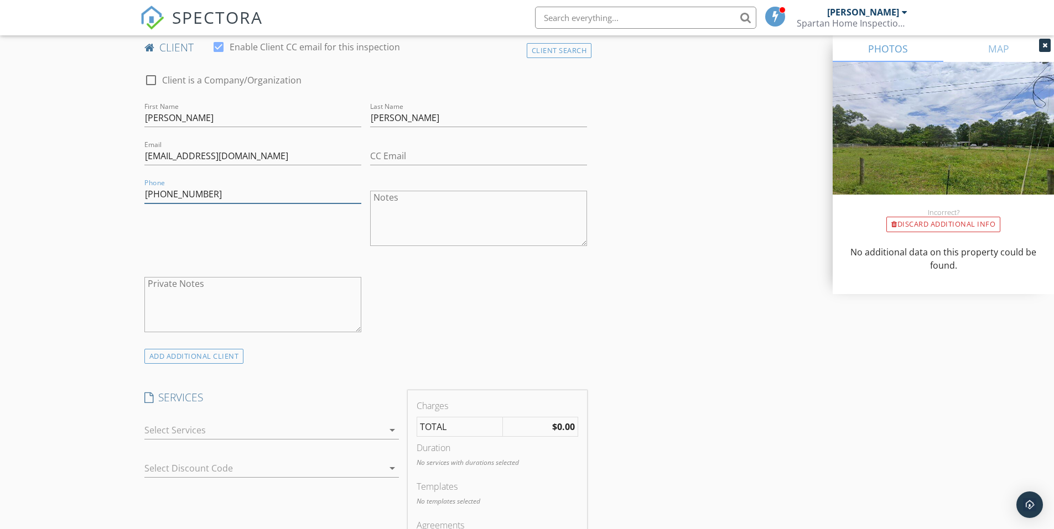
type input "606-548-1381"
click at [392, 430] on icon "arrow_drop_down" at bounding box center [392, 430] width 13 height 13
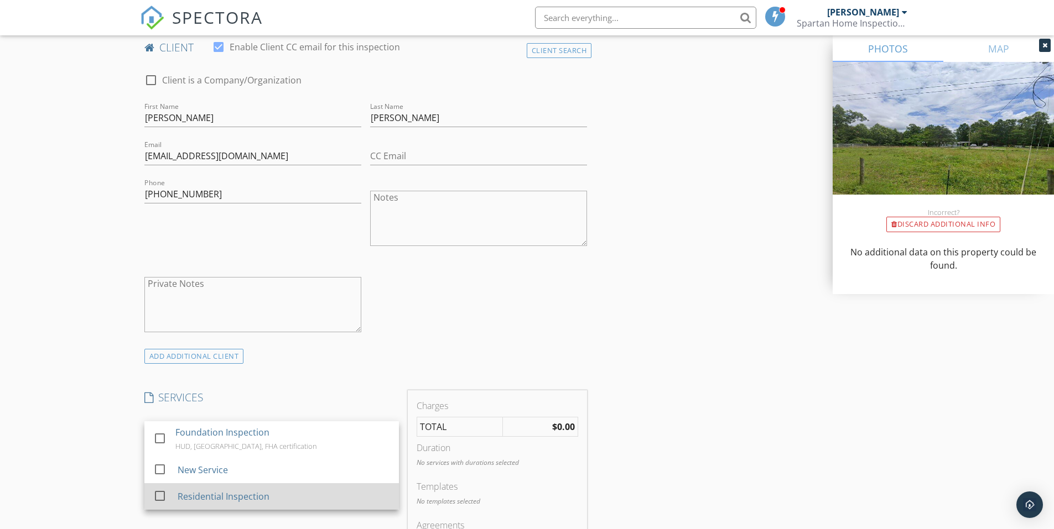
click at [259, 490] on div "Residential Inspection" at bounding box center [223, 496] width 92 height 13
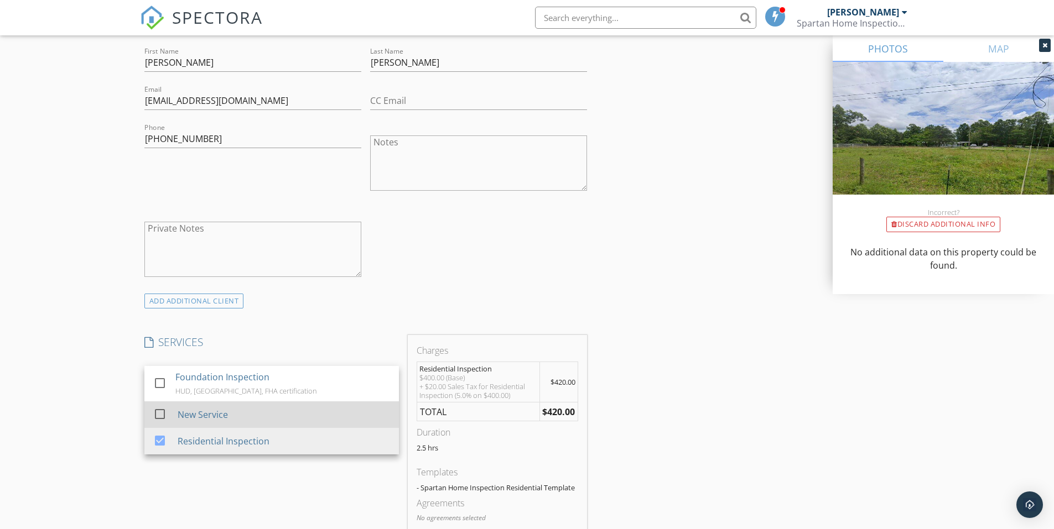
scroll to position [664, 0]
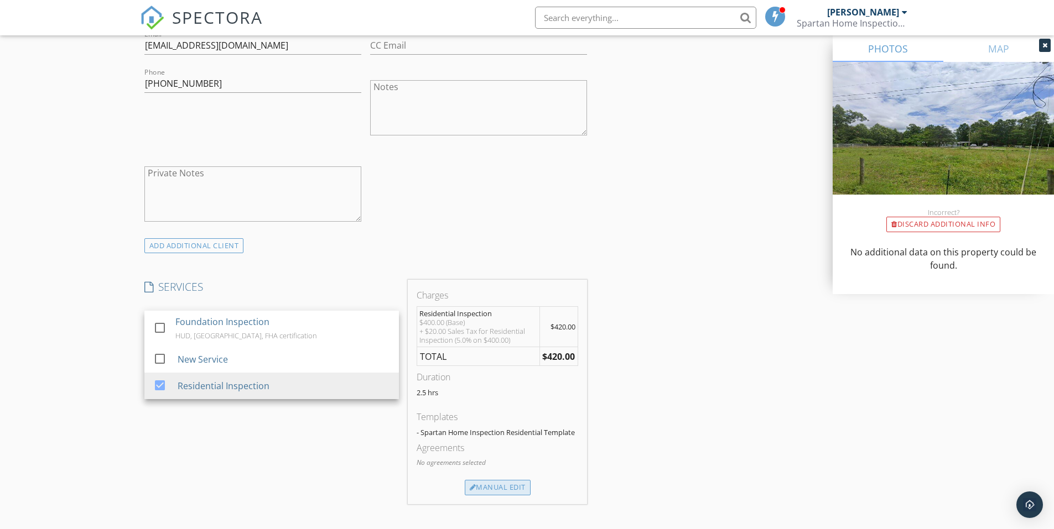
click at [510, 489] on div "Manual Edit" at bounding box center [498, 487] width 66 height 15
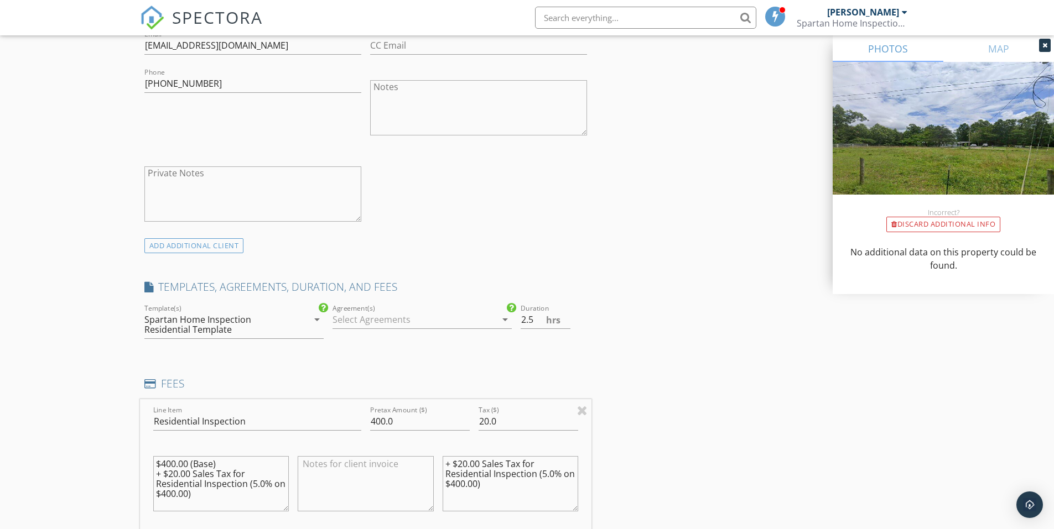
click at [505, 320] on icon "arrow_drop_down" at bounding box center [505, 319] width 13 height 13
click at [350, 331] on div at bounding box center [348, 329] width 19 height 19
click at [458, 355] on div "INSPECTOR(S) check_box Jeremiah Deaton PRIMARY Jeremiah Deaton arrow_drop_down …" at bounding box center [366, 404] width 452 height 1880
click at [565, 315] on input "3" at bounding box center [546, 320] width 50 height 18
click at [565, 315] on input "3.5" at bounding box center [546, 320] width 50 height 18
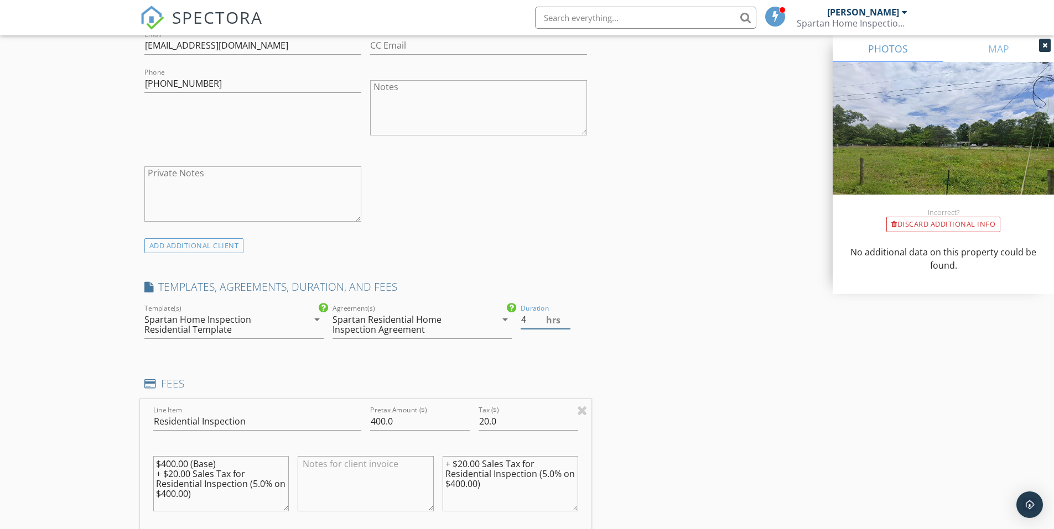
type input "4"
click at [565, 315] on input "4" at bounding box center [546, 320] width 50 height 18
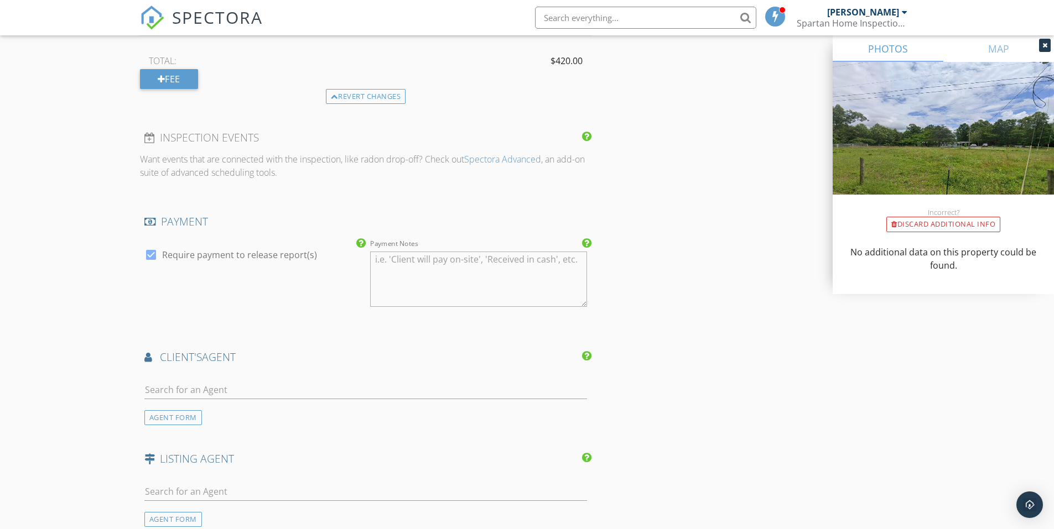
scroll to position [1217, 0]
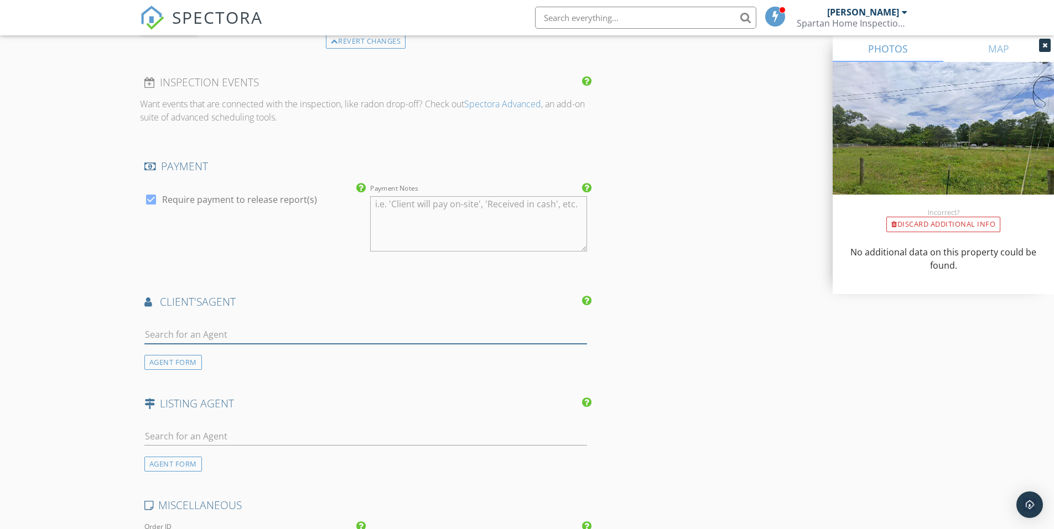
click at [228, 339] on input "text" at bounding box center [365, 335] width 443 height 18
type input "C"
click at [184, 360] on div "AGENT FORM" at bounding box center [173, 362] width 58 height 15
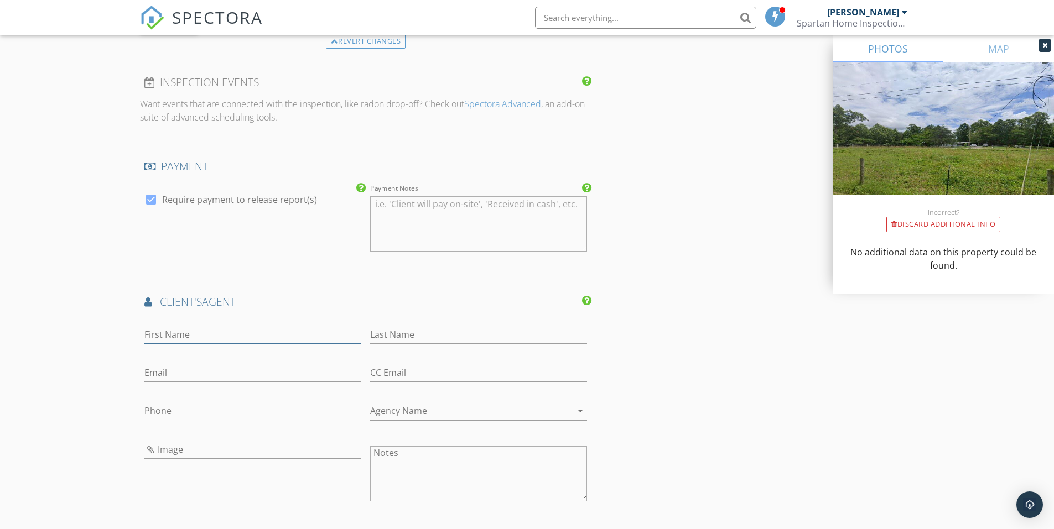
click at [176, 336] on input "First Name" at bounding box center [252, 335] width 217 height 18
type input "Chris"
type input "Riggsby"
type input "[EMAIL_ADDRESS][DOMAIN_NAME]"
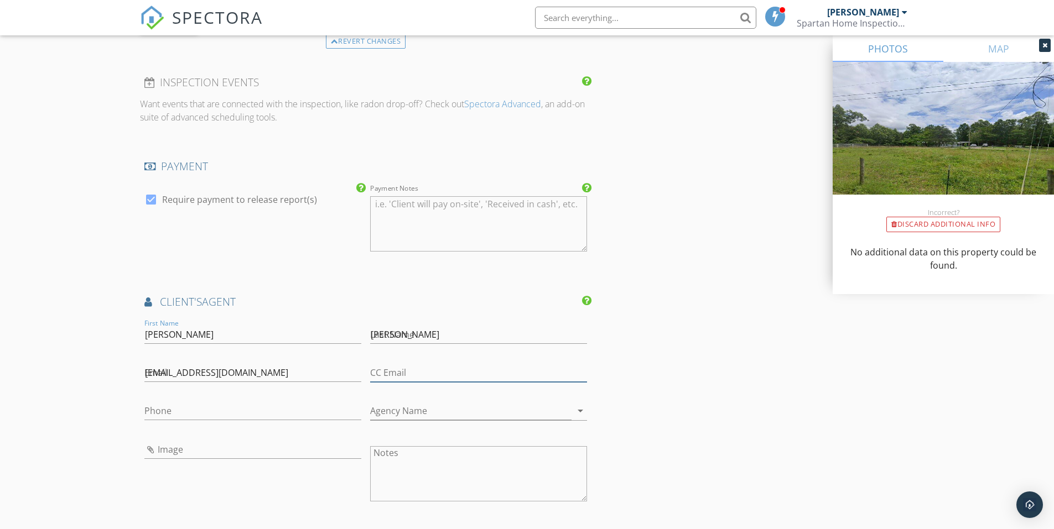
type input "[EMAIL_ADDRESS][DOMAIN_NAME]"
type input "[PHONE_NUMBER]"
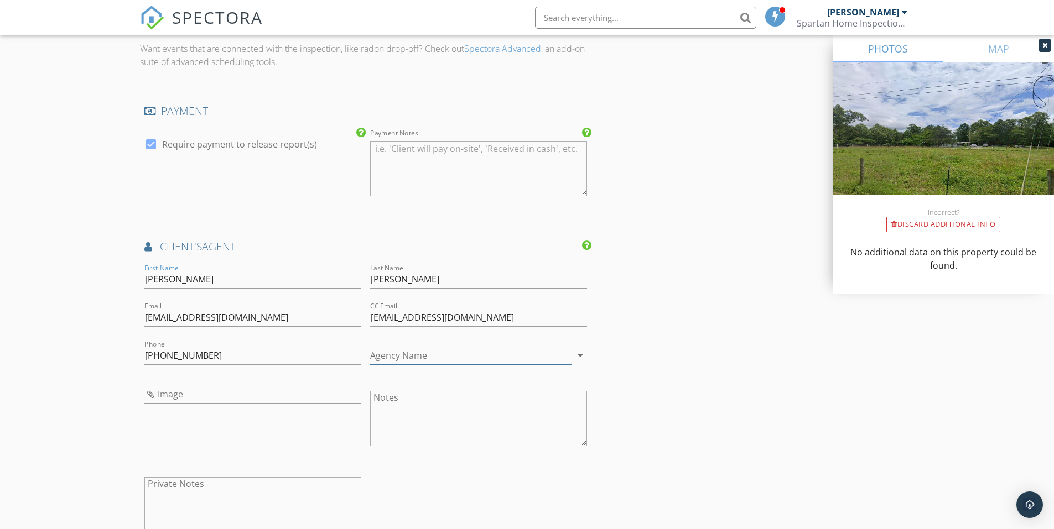
click at [533, 357] on input "Agency Name" at bounding box center [470, 356] width 201 height 18
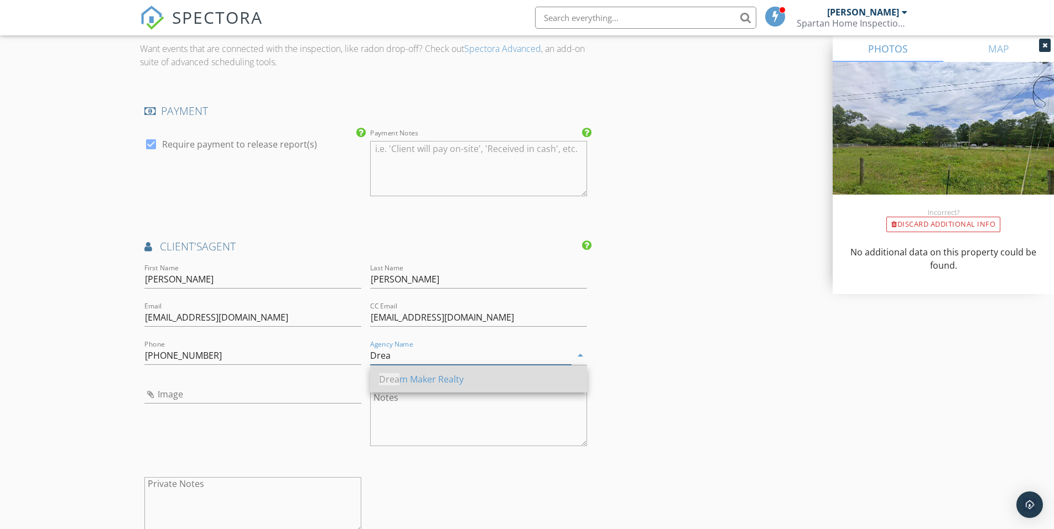
click at [439, 382] on div "Drea m Maker Realty" at bounding box center [478, 379] width 199 height 13
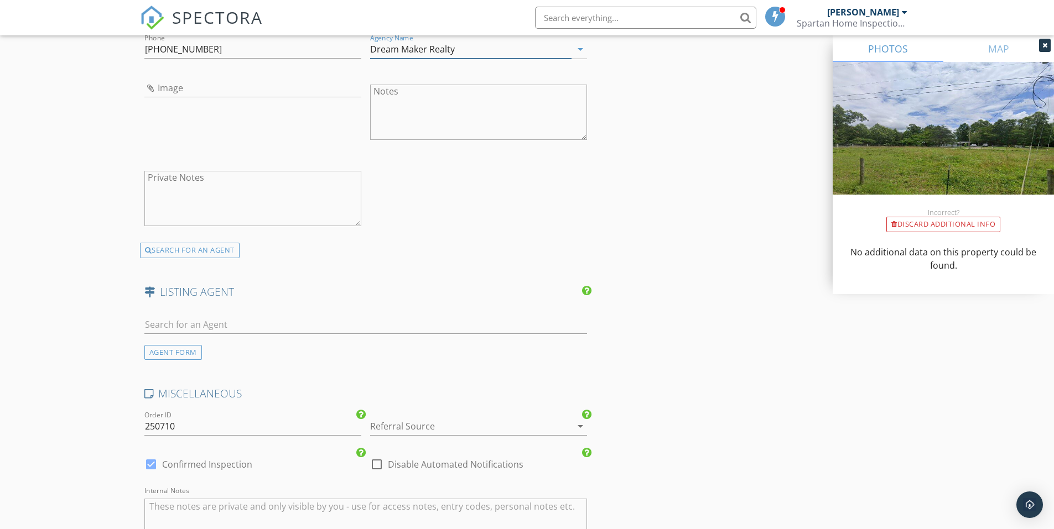
scroll to position [1605, 0]
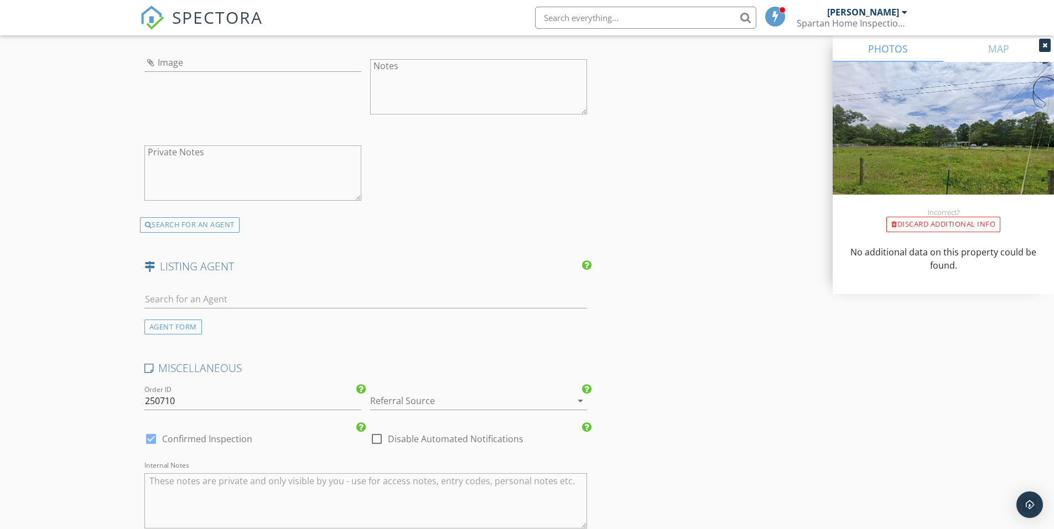
type input "Dream Maker Realty"
click at [581, 402] on icon "arrow_drop_down" at bounding box center [580, 400] width 13 height 13
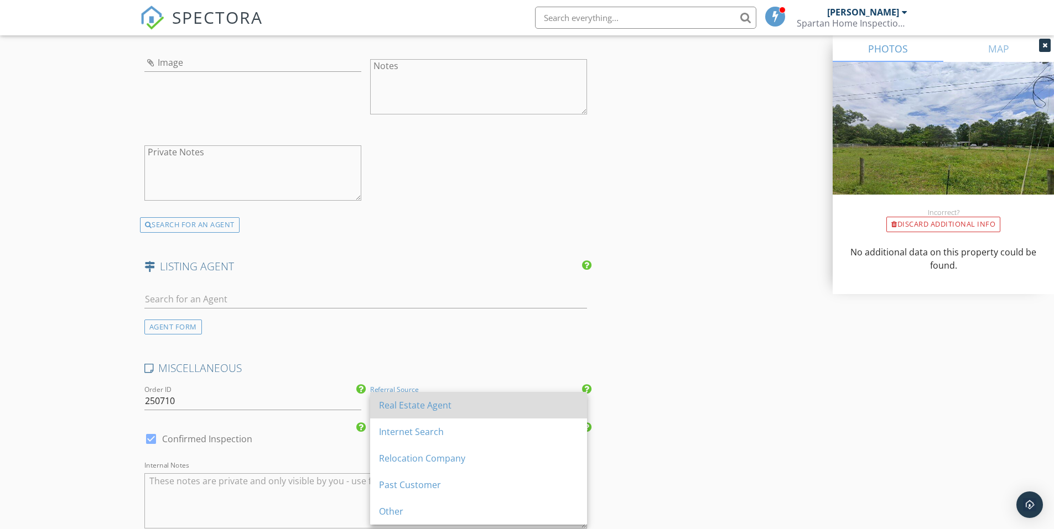
click at [439, 410] on div "Real Estate Agent" at bounding box center [478, 405] width 199 height 13
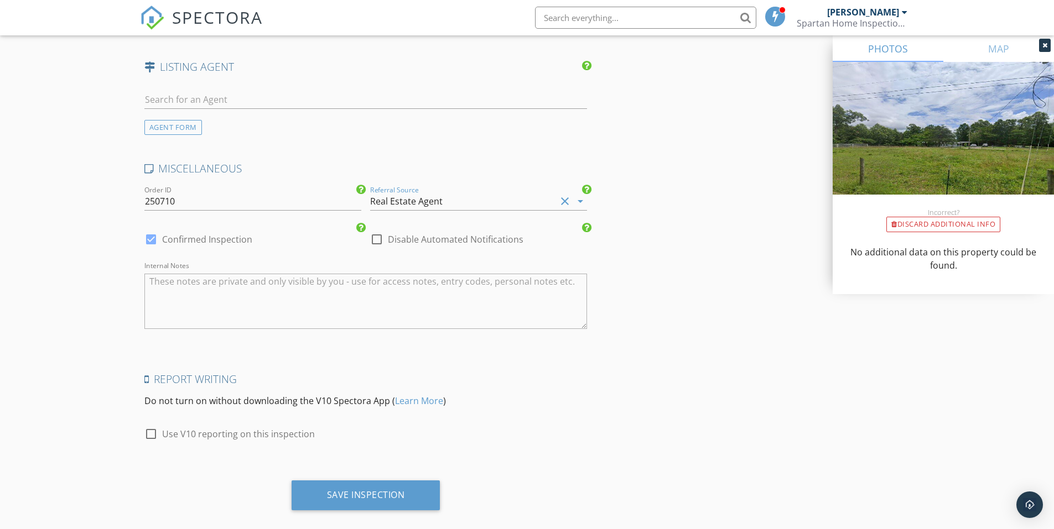
scroll to position [1820, 0]
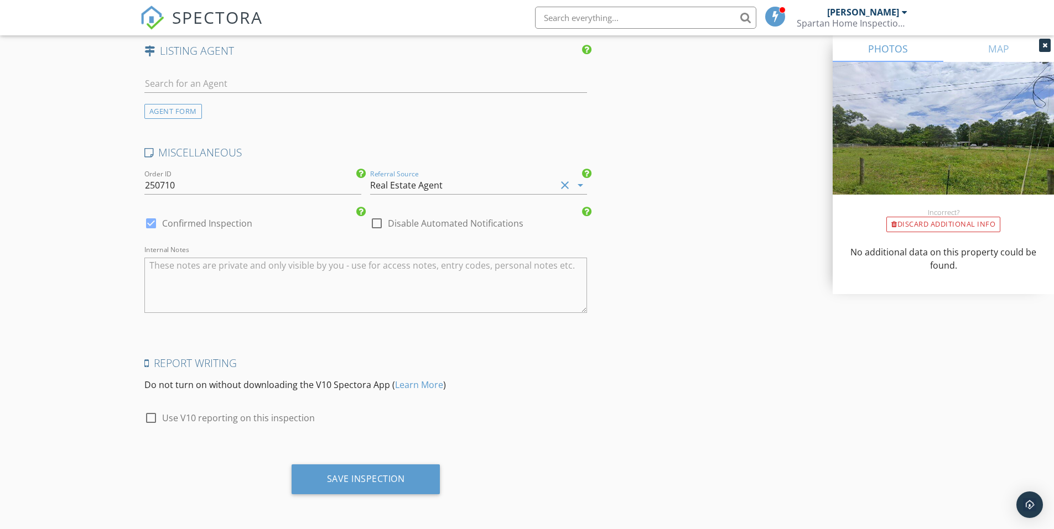
click at [150, 419] on div at bounding box center [151, 418] width 19 height 19
checkbox input "true"
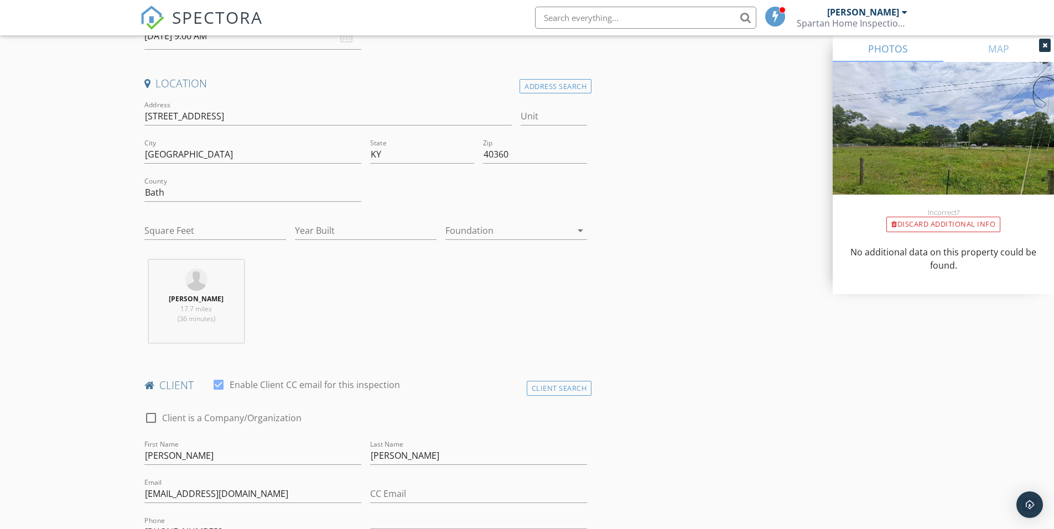
scroll to position [221, 0]
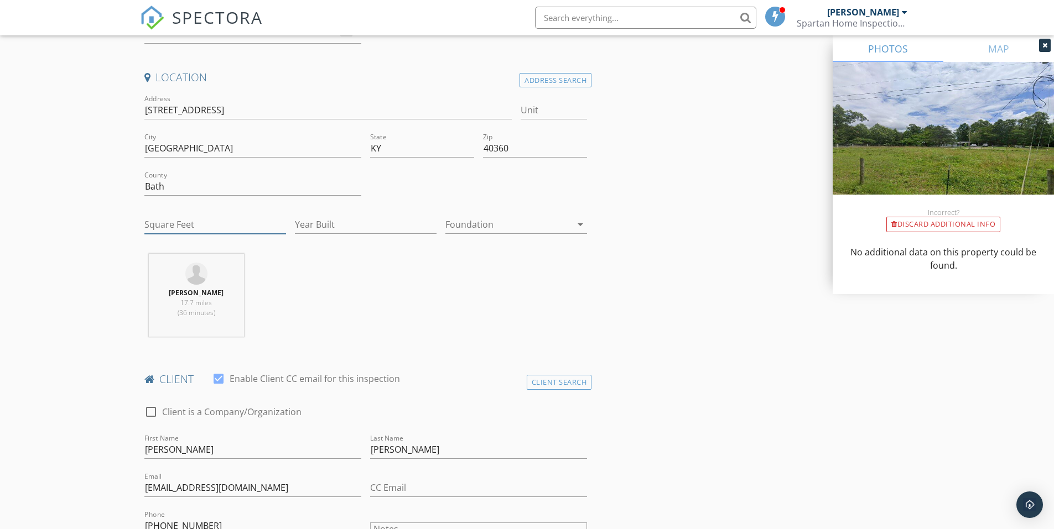
click at [196, 224] on input "Square Feet" at bounding box center [215, 225] width 142 height 18
type input "1560"
click at [320, 224] on input "Year Built" at bounding box center [366, 225] width 142 height 18
type input "1998"
click at [529, 226] on div at bounding box center [508, 225] width 126 height 18
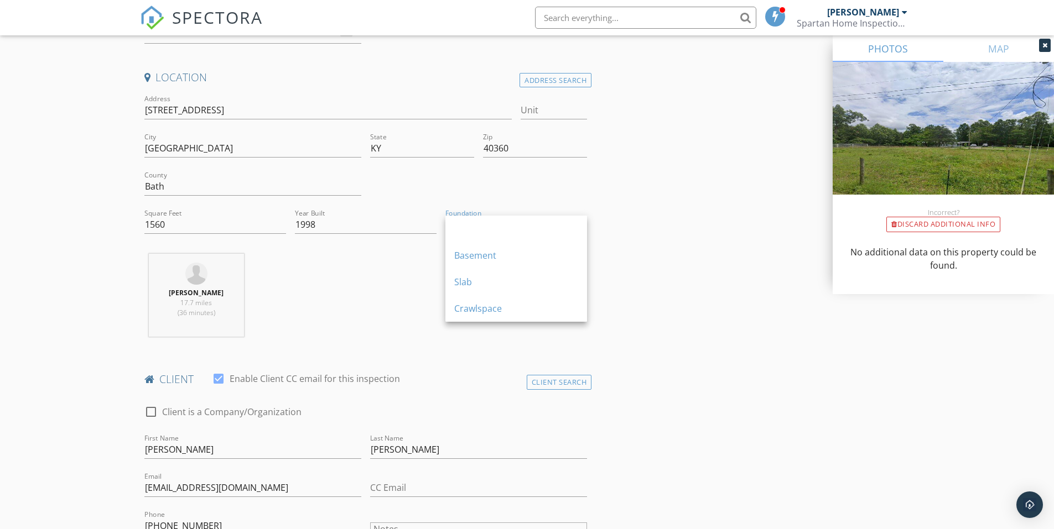
click at [574, 227] on icon "arrow_drop_down" at bounding box center [580, 224] width 13 height 13
click at [474, 313] on div "Crawlspace" at bounding box center [516, 308] width 124 height 13
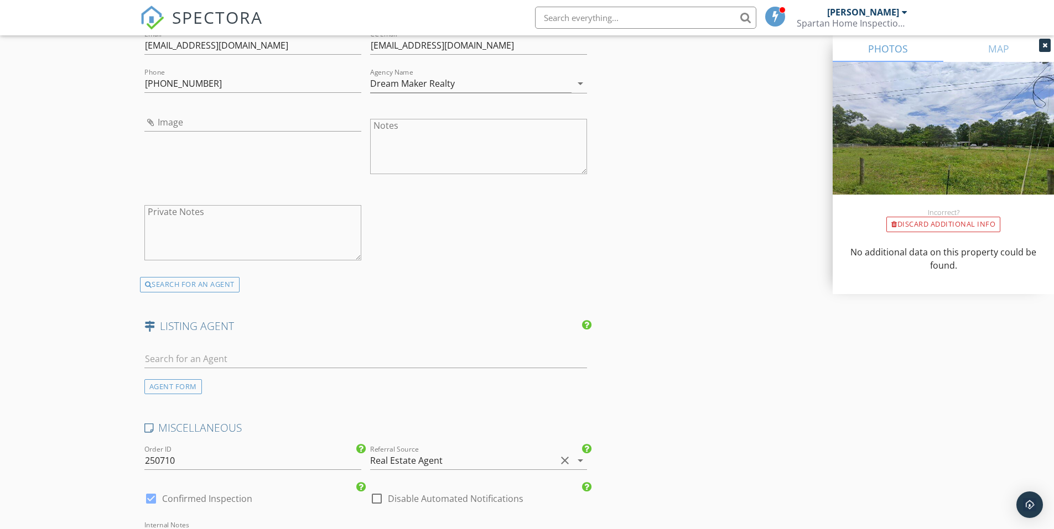
scroll to position [1605, 0]
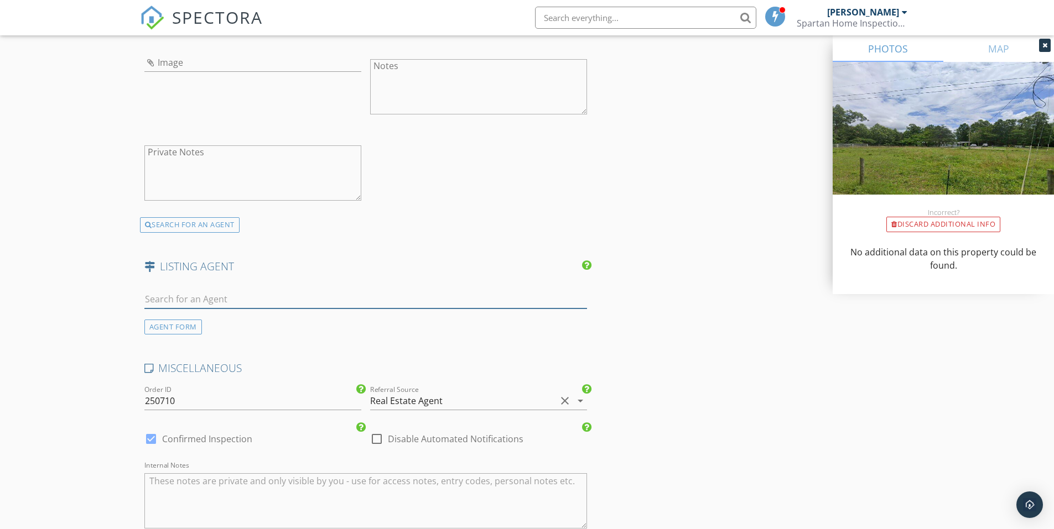
click at [173, 300] on input "text" at bounding box center [365, 299] width 443 height 18
click at [174, 330] on div "AGENT FORM" at bounding box center [173, 327] width 58 height 15
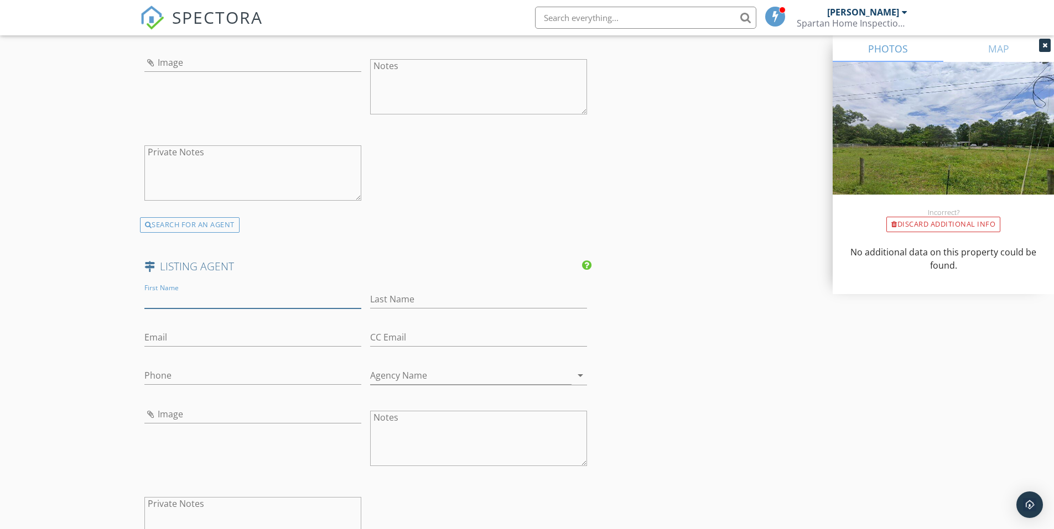
click at [175, 299] on input "First Name" at bounding box center [252, 299] width 217 height 18
type input "Whitney"
type input "Thorpe"
click at [177, 337] on input "Email" at bounding box center [252, 338] width 217 height 18
click at [197, 336] on input "thorpe.realtpr@gmail.com" at bounding box center [252, 338] width 217 height 18
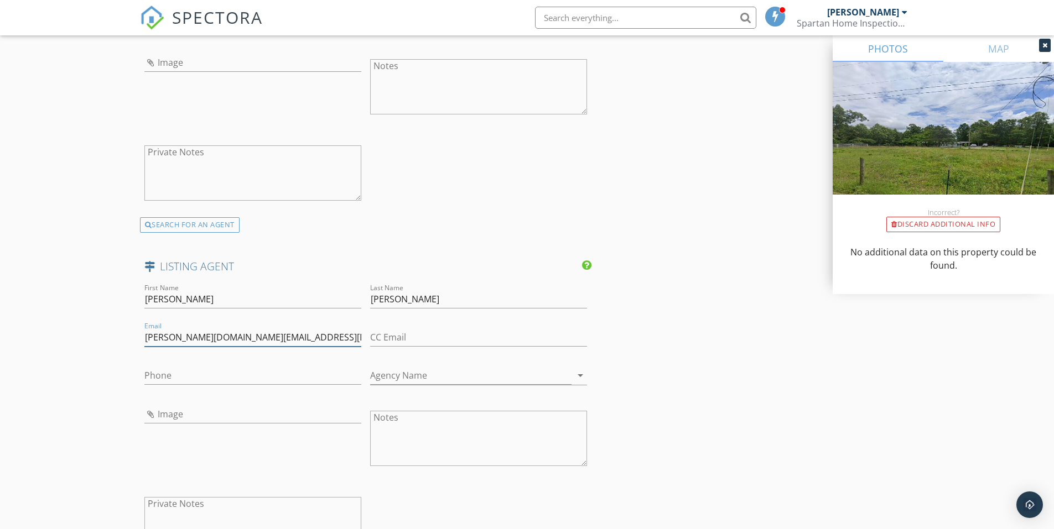
type input "[PERSON_NAME][DOMAIN_NAME][EMAIL_ADDRESS][DOMAIN_NAME]"
click at [221, 378] on input "Phone" at bounding box center [252, 376] width 217 height 18
type input "[PHONE_NUMBER]"
click at [414, 378] on input "Agency Name" at bounding box center [470, 376] width 201 height 18
type input "[PERSON_NAME] Realty"
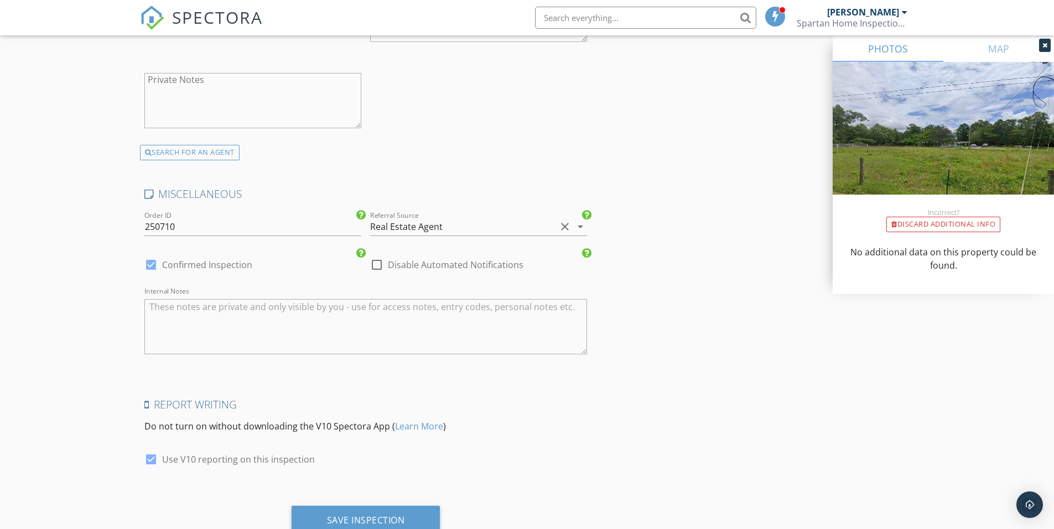
scroll to position [2070, 0]
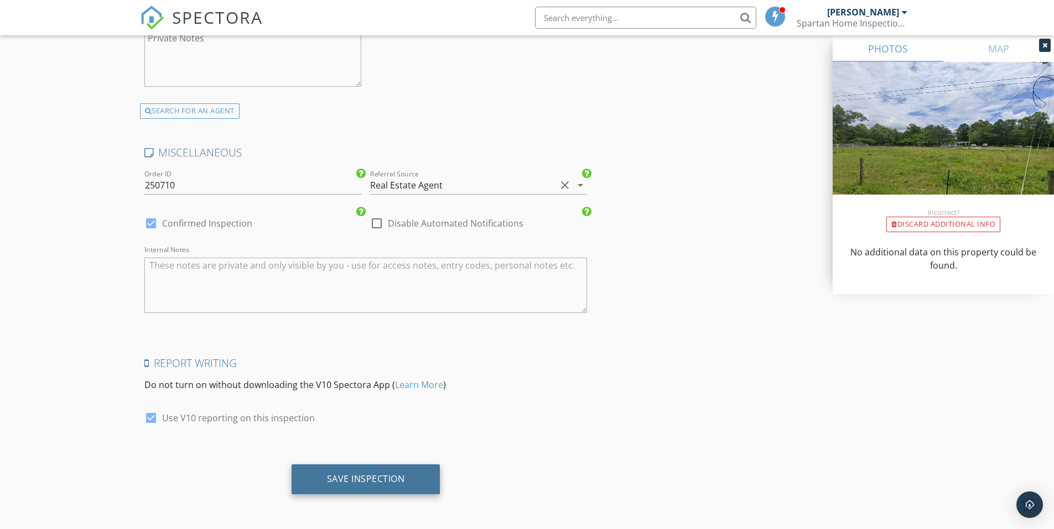
click at [367, 480] on div "Save Inspection" at bounding box center [366, 479] width 78 height 11
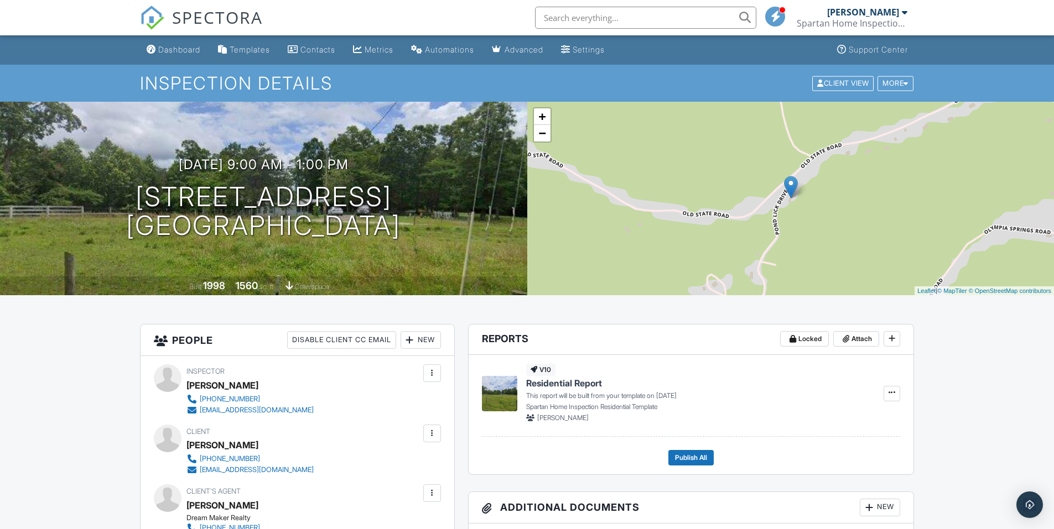
click at [433, 372] on div at bounding box center [432, 373] width 11 height 11
click at [174, 374] on div at bounding box center [168, 379] width 28 height 28
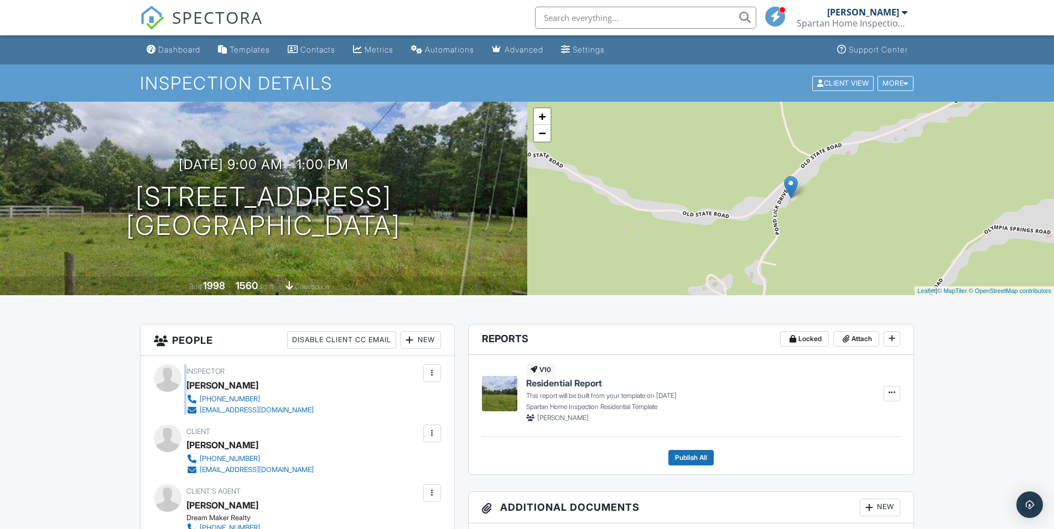
click at [174, 374] on div at bounding box center [168, 379] width 28 height 28
click at [168, 374] on div at bounding box center [168, 379] width 28 height 28
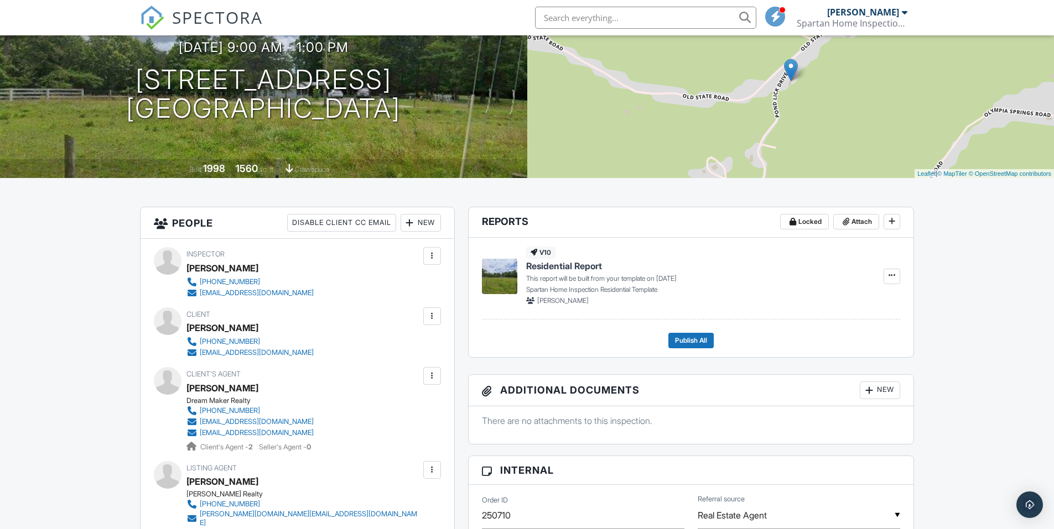
scroll to position [55, 0]
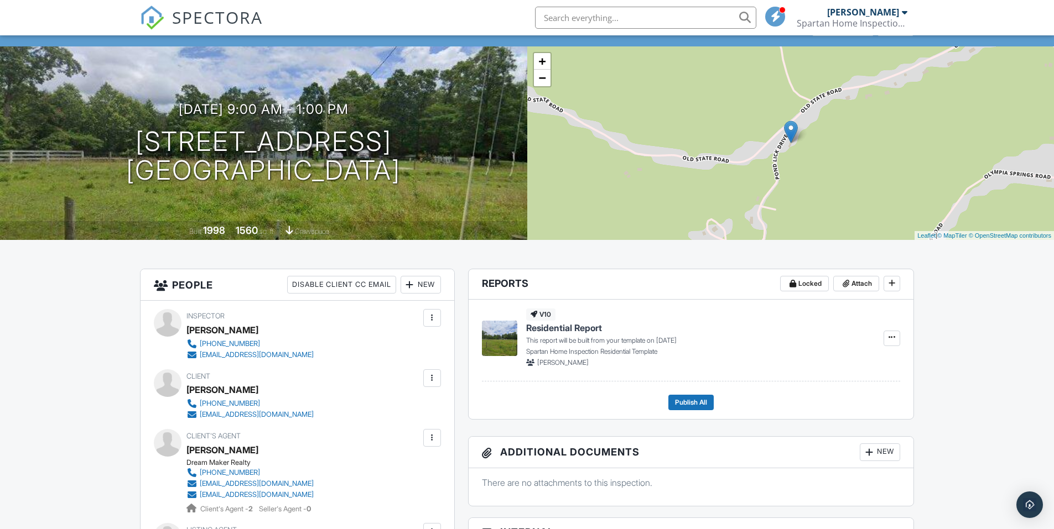
click at [432, 376] on div at bounding box center [432, 378] width 11 height 11
click at [432, 315] on div at bounding box center [432, 318] width 11 height 11
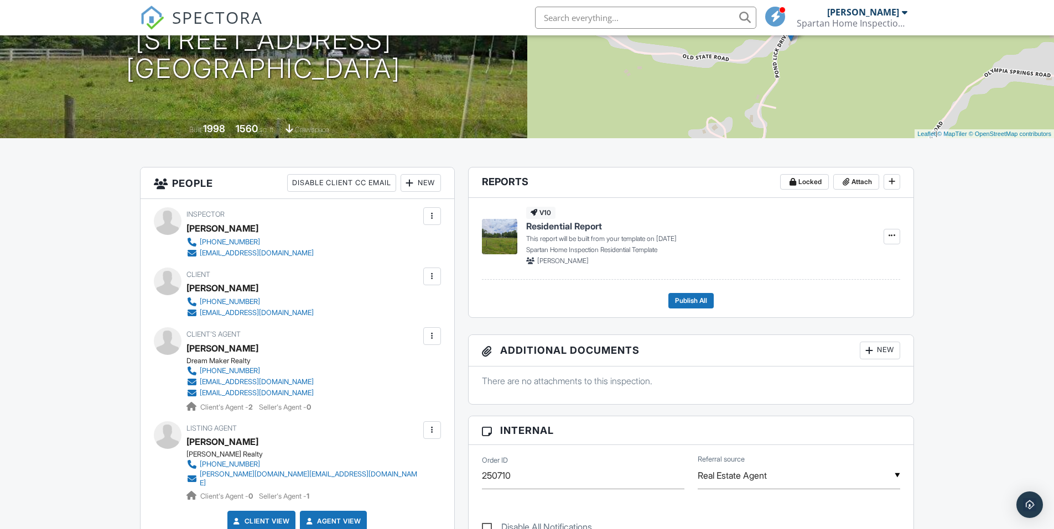
scroll to position [0, 0]
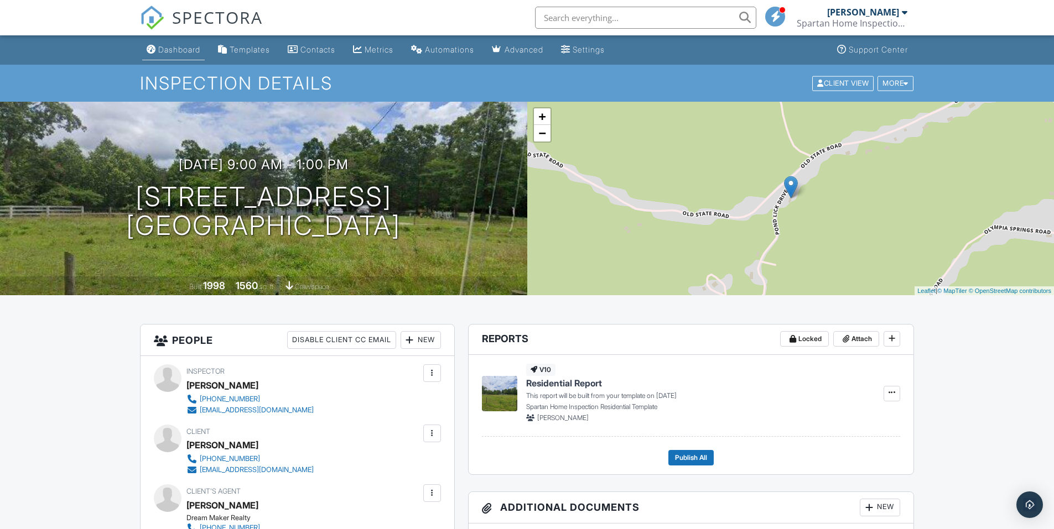
click at [183, 47] on div "Dashboard" at bounding box center [179, 49] width 42 height 9
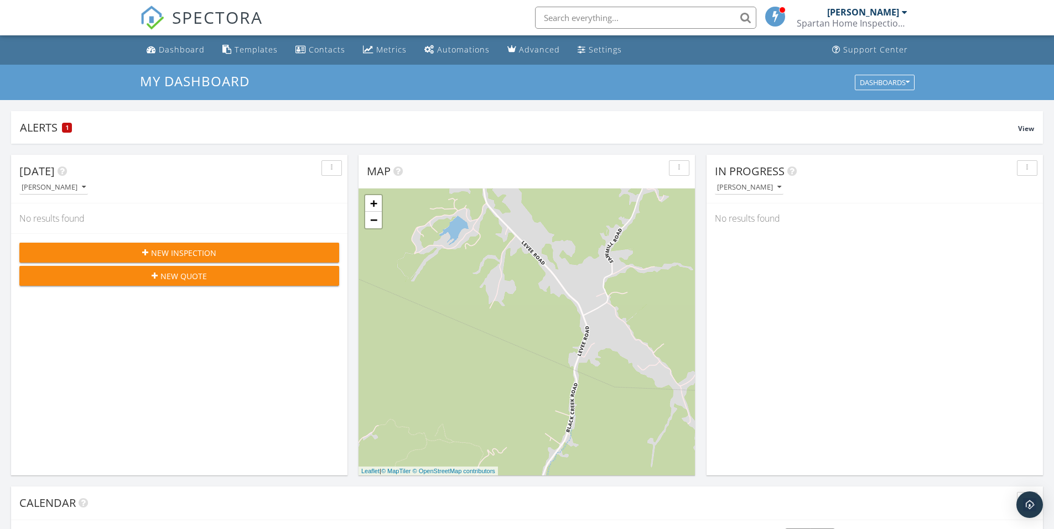
click at [902, 9] on div at bounding box center [905, 12] width 6 height 9
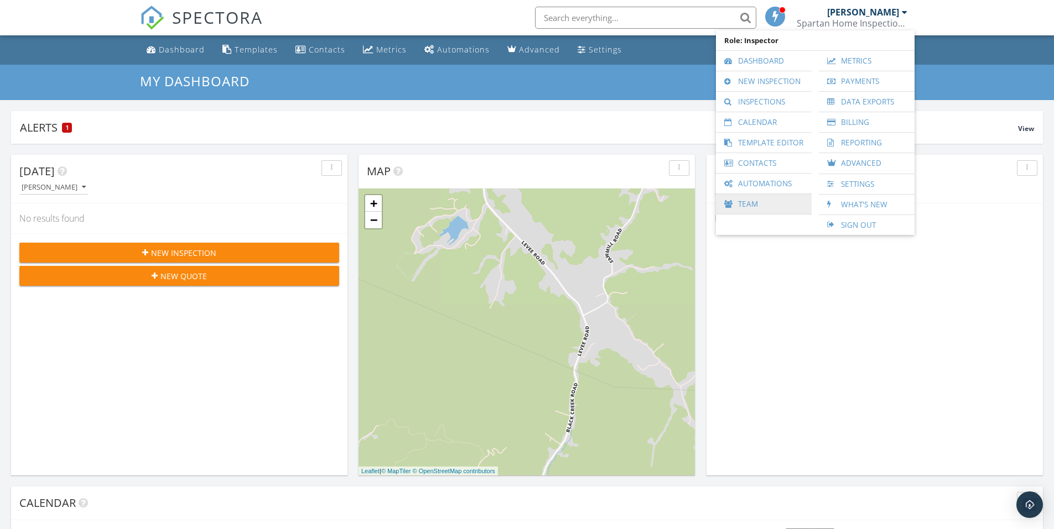
click at [754, 207] on link "Team" at bounding box center [763, 204] width 85 height 20
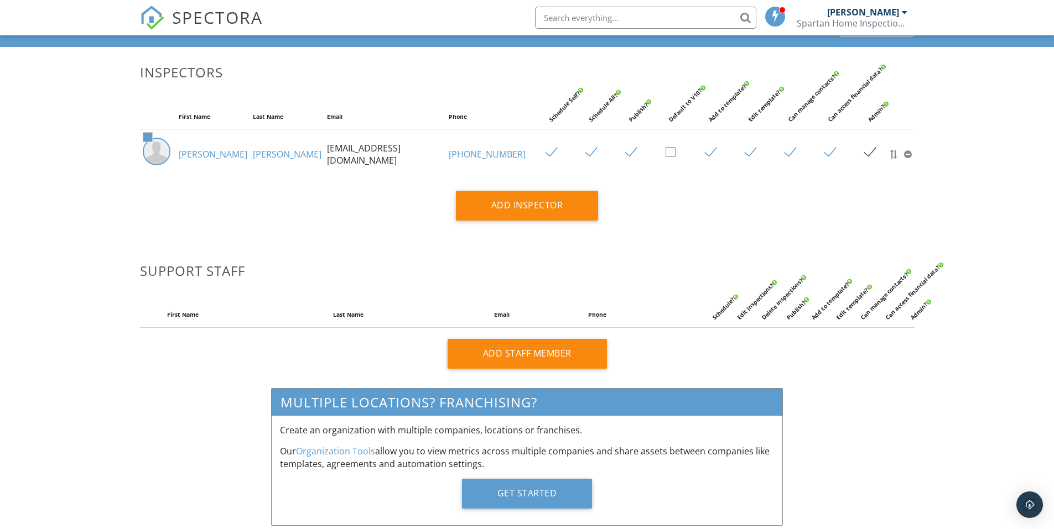
scroll to position [36, 0]
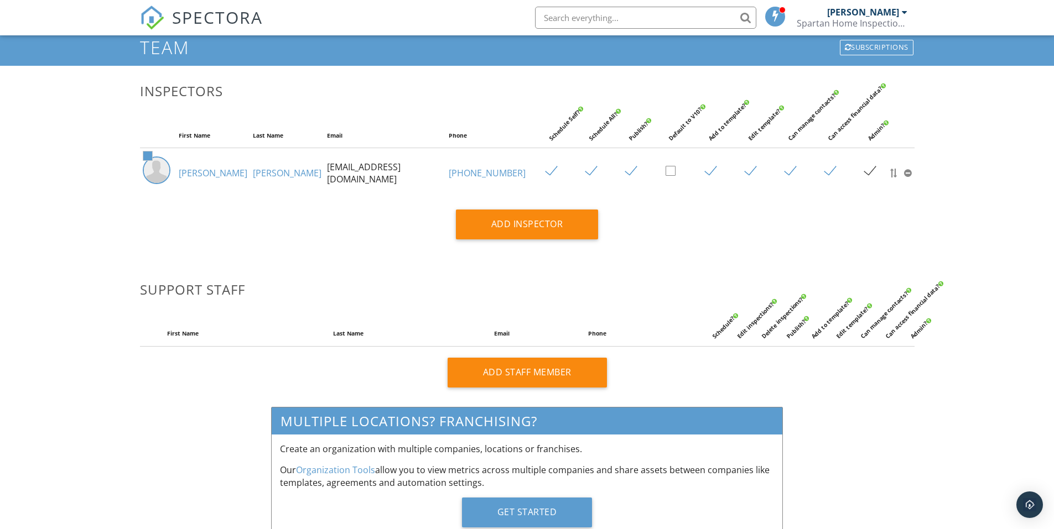
click at [147, 155] on span at bounding box center [147, 156] width 9 height 9
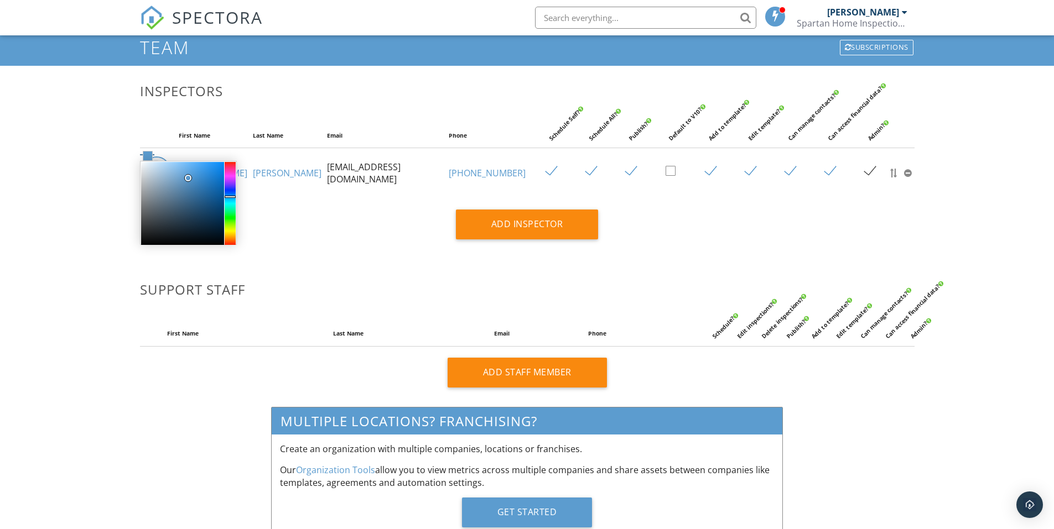
type input "#385a75"
click at [183, 207] on div at bounding box center [182, 203] width 83 height 83
click at [312, 229] on div "Add Inspector" at bounding box center [527, 229] width 788 height 38
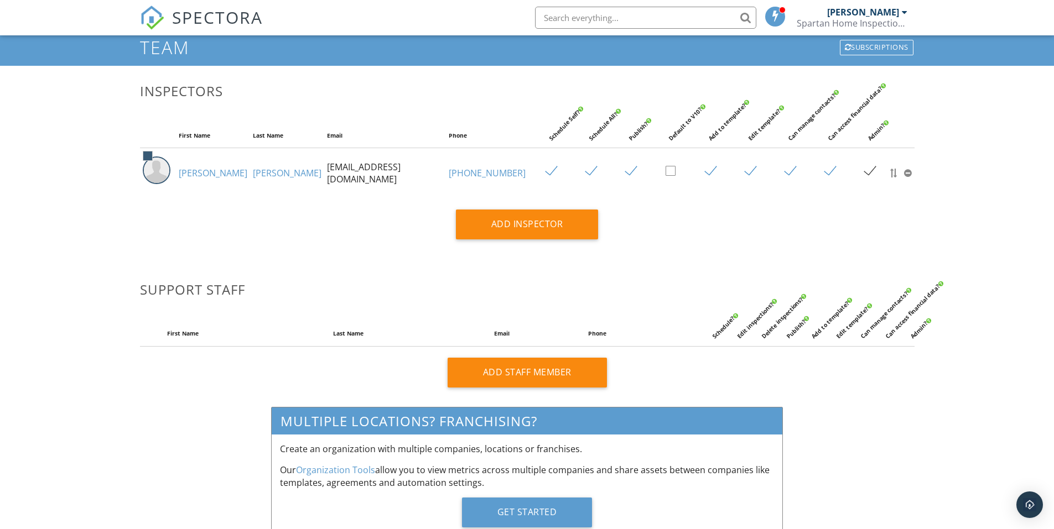
click at [204, 174] on link "Jeremiah" at bounding box center [213, 173] width 69 height 12
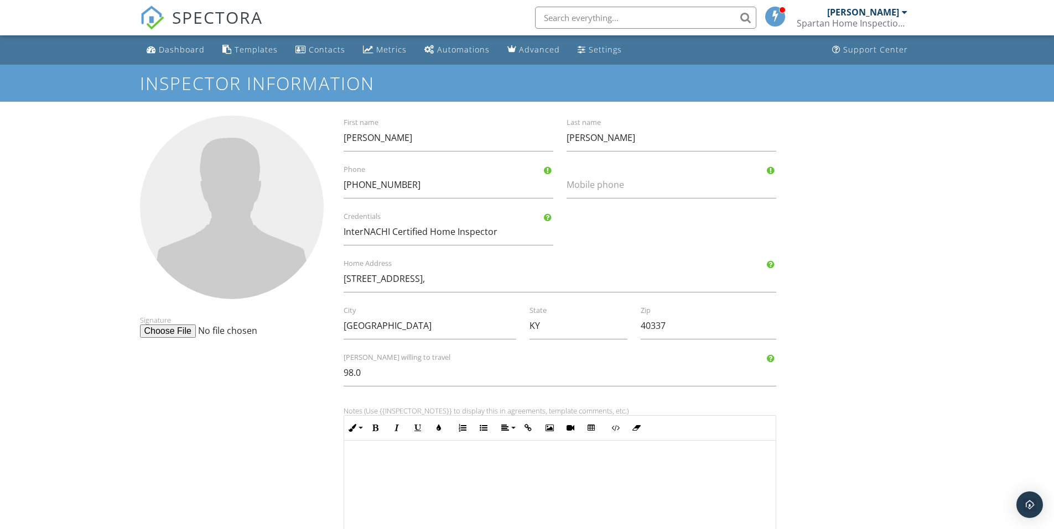
click at [175, 331] on input "file" at bounding box center [224, 331] width 169 height 13
type input "C:\fakepath\20250822_092311.jpg"
click at [217, 214] on div at bounding box center [232, 208] width 184 height 184
type input "C:\fakepath\20250822_092311.jpg"
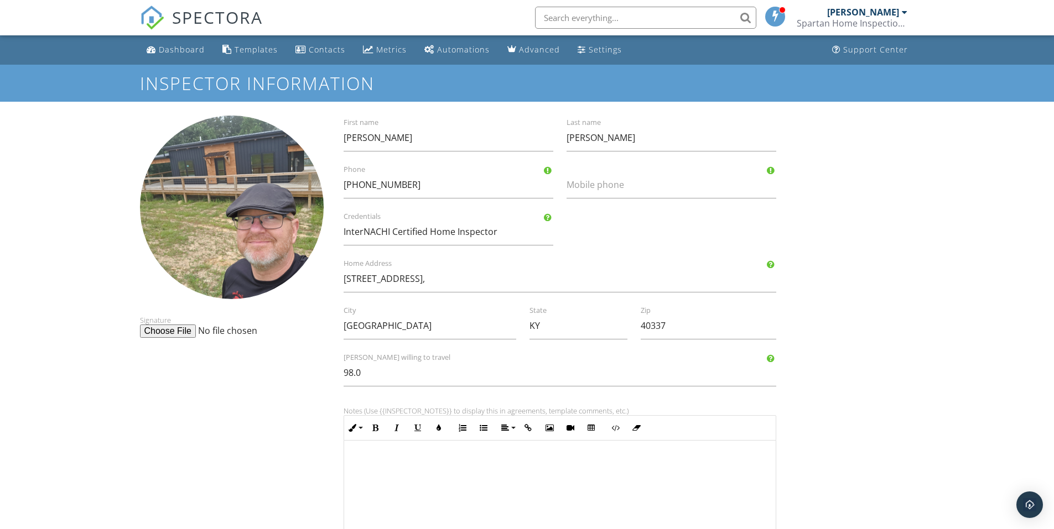
drag, startPoint x: 227, startPoint y: 334, endPoint x: 230, endPoint y: 378, distance: 44.9
click at [230, 378] on div "Signature [PERSON_NAME] First name [PERSON_NAME] Last name [PHONE_NUMBER] Phone…" at bounding box center [527, 368] width 788 height 505
click at [172, 330] on input "file" at bounding box center [224, 331] width 169 height 13
click at [289, 376] on div "Signature [PERSON_NAME] First name [PERSON_NAME] Last name [PHONE_NUMBER] Phone…" at bounding box center [527, 368] width 788 height 505
click at [508, 230] on input "InterNACHI Certified Home Inspector" at bounding box center [449, 232] width 210 height 27
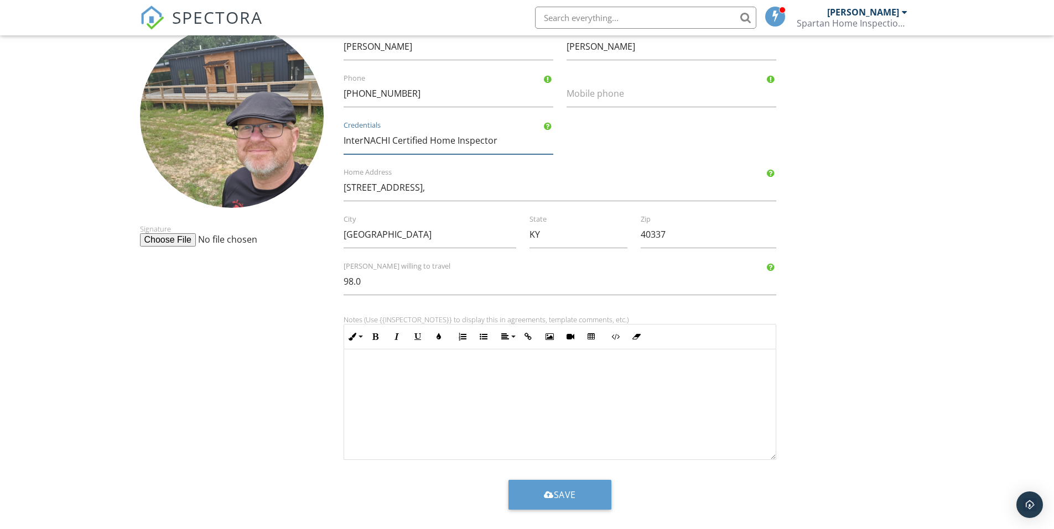
scroll to position [102, 0]
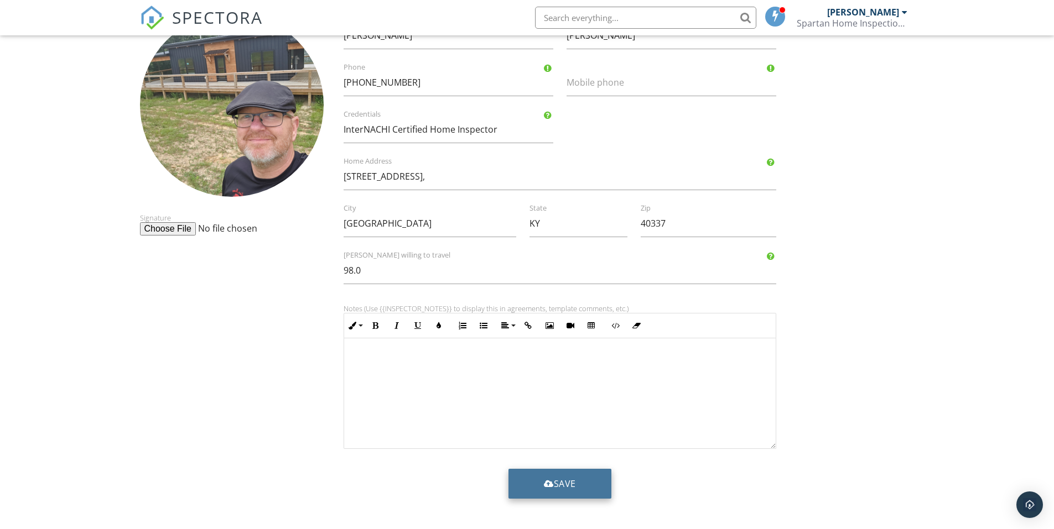
click at [539, 486] on button "Save" at bounding box center [559, 484] width 103 height 30
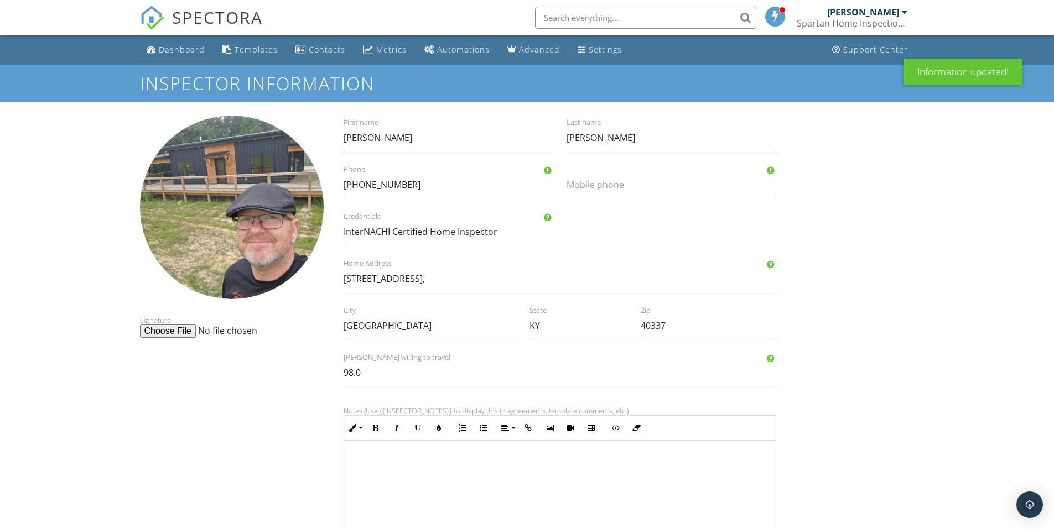
click at [184, 47] on div "Dashboard" at bounding box center [182, 49] width 46 height 11
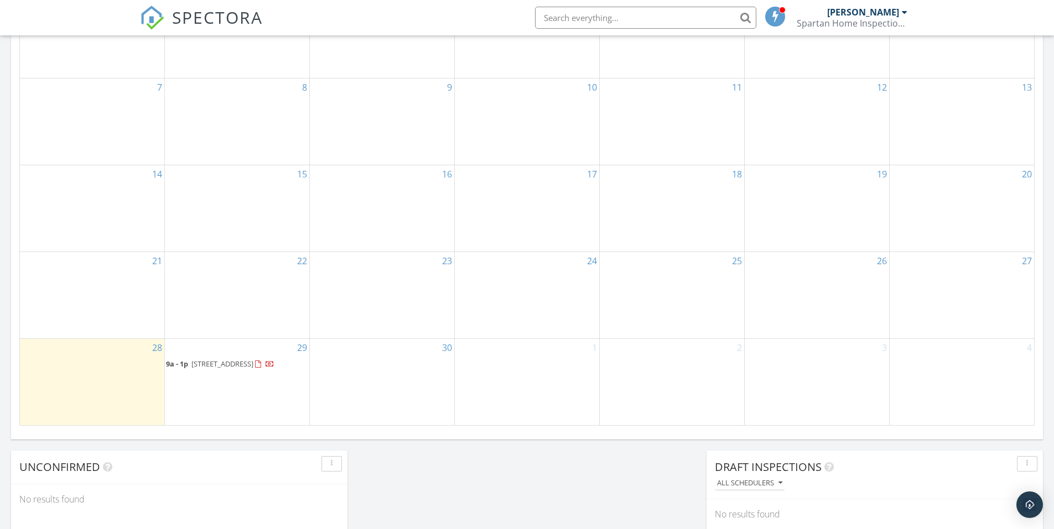
scroll to position [609, 0]
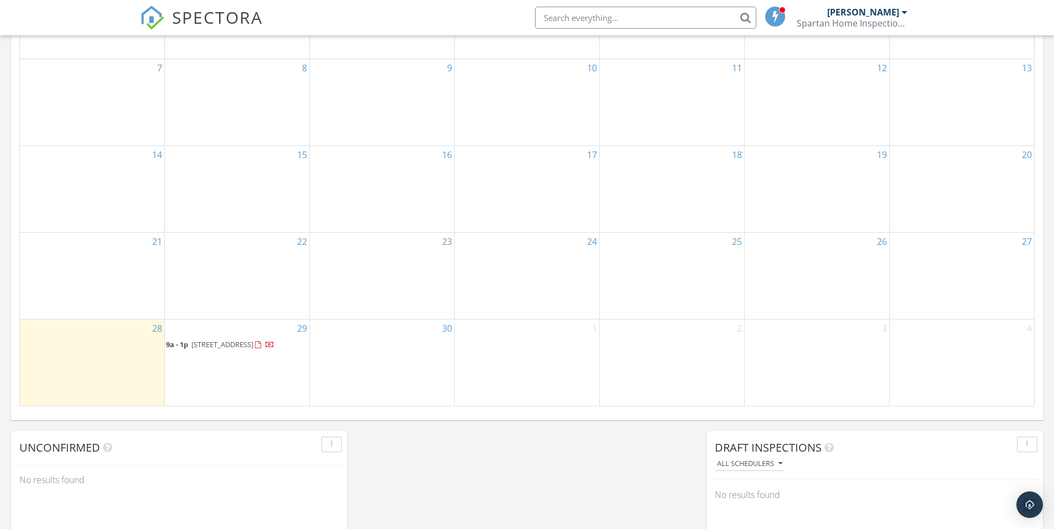
click at [253, 340] on span "[STREET_ADDRESS]" at bounding box center [222, 345] width 62 height 10
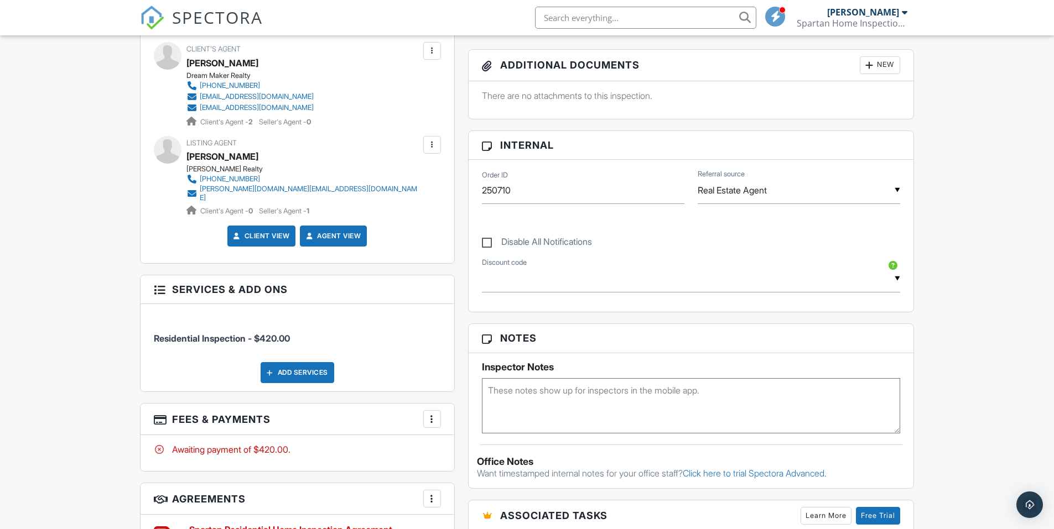
scroll to position [553, 0]
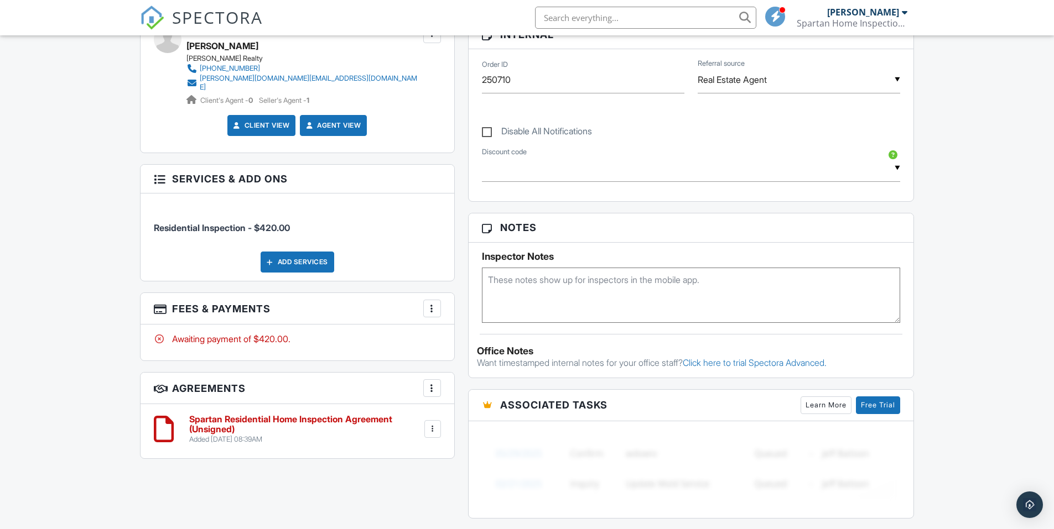
click at [432, 424] on div at bounding box center [432, 429] width 11 height 11
click at [256, 495] on div "All emails and texts are disabled for this inspection! All emails and texts hav…" at bounding box center [527, 237] width 788 height 933
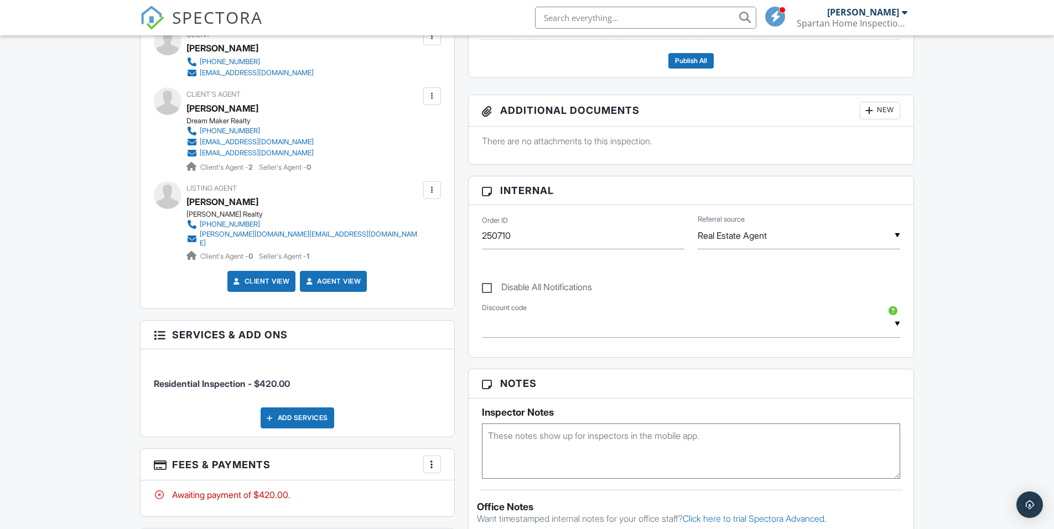
scroll to position [387, 0]
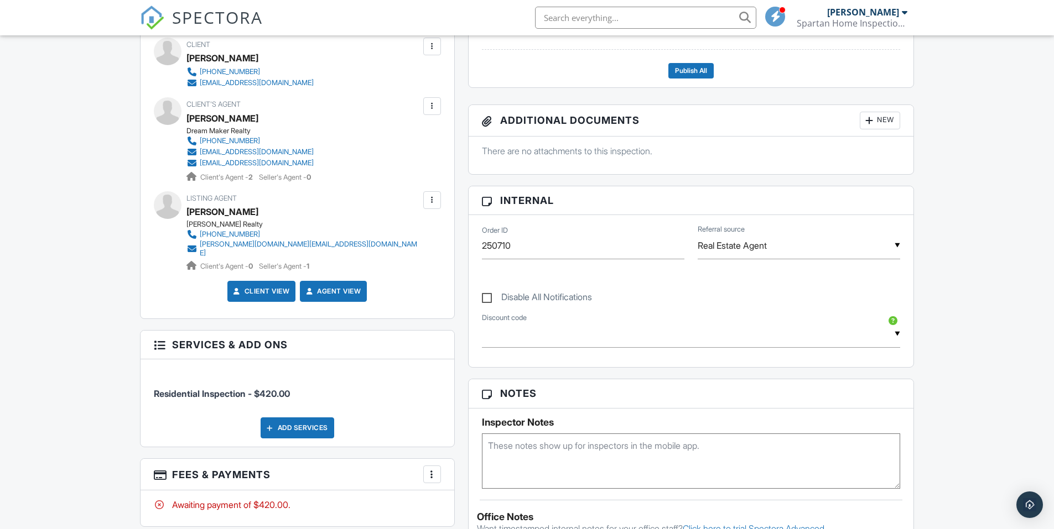
click at [334, 286] on link "Agent View" at bounding box center [332, 291] width 57 height 11
click at [265, 287] on link "Client View" at bounding box center [260, 291] width 59 height 11
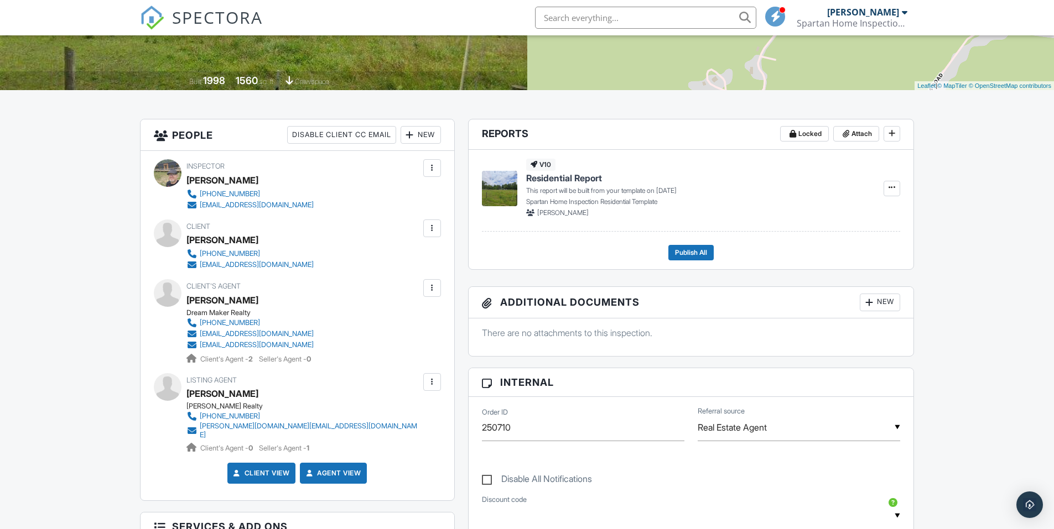
scroll to position [0, 0]
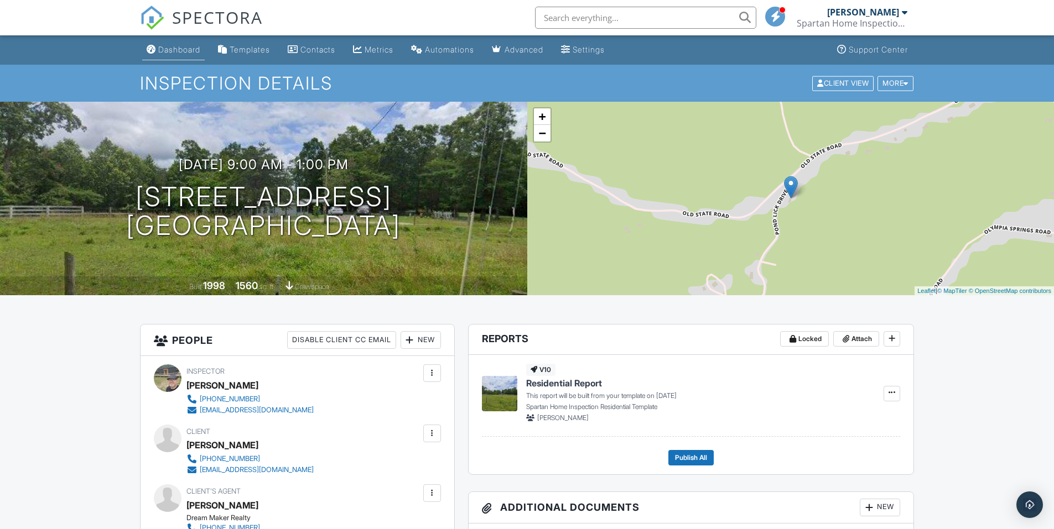
click at [180, 49] on div "Dashboard" at bounding box center [179, 49] width 42 height 9
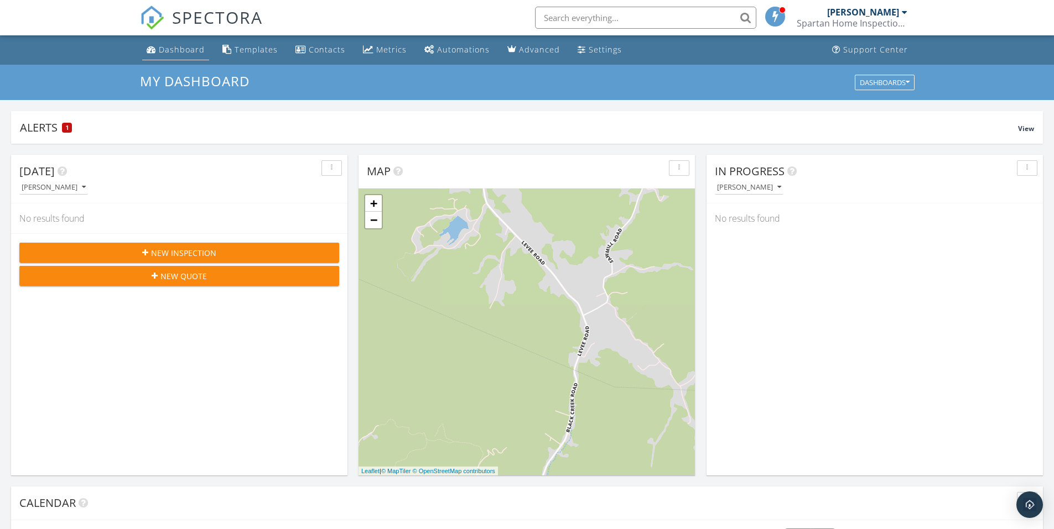
click at [187, 47] on div "Dashboard" at bounding box center [182, 49] width 46 height 11
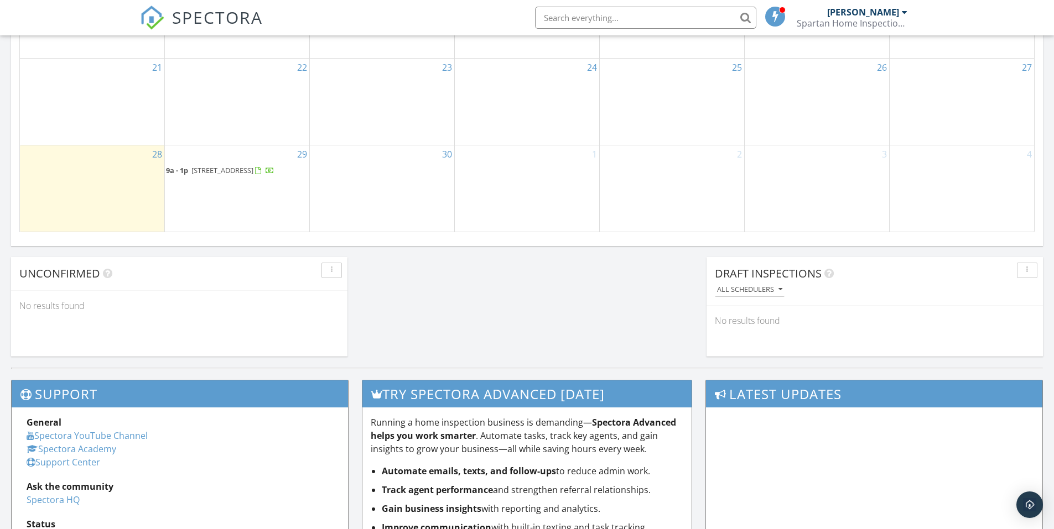
scroll to position [719, 0]
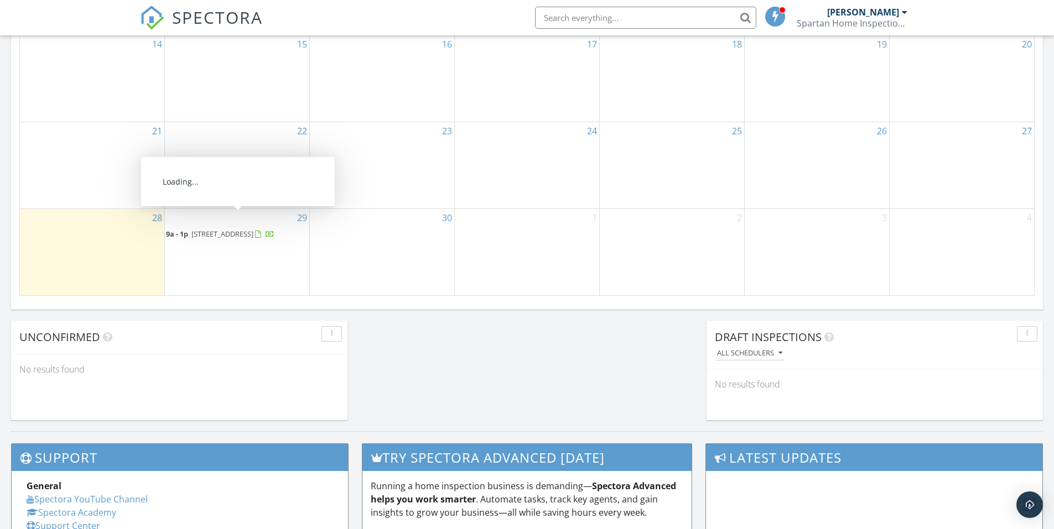
click at [255, 230] on div at bounding box center [264, 235] width 19 height 11
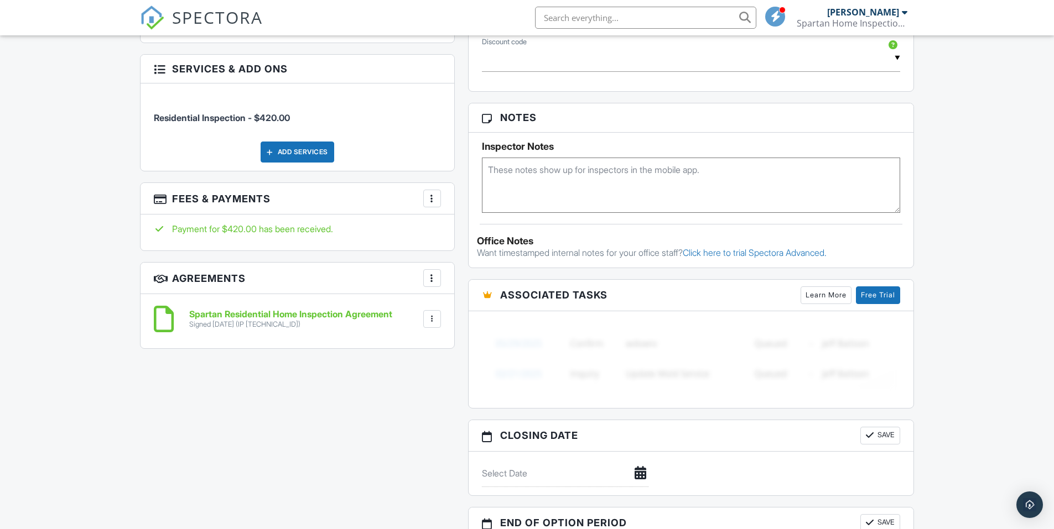
scroll to position [664, 0]
click at [320, 309] on h6 "Spartan Residential Home Inspection Agreement" at bounding box center [290, 314] width 203 height 10
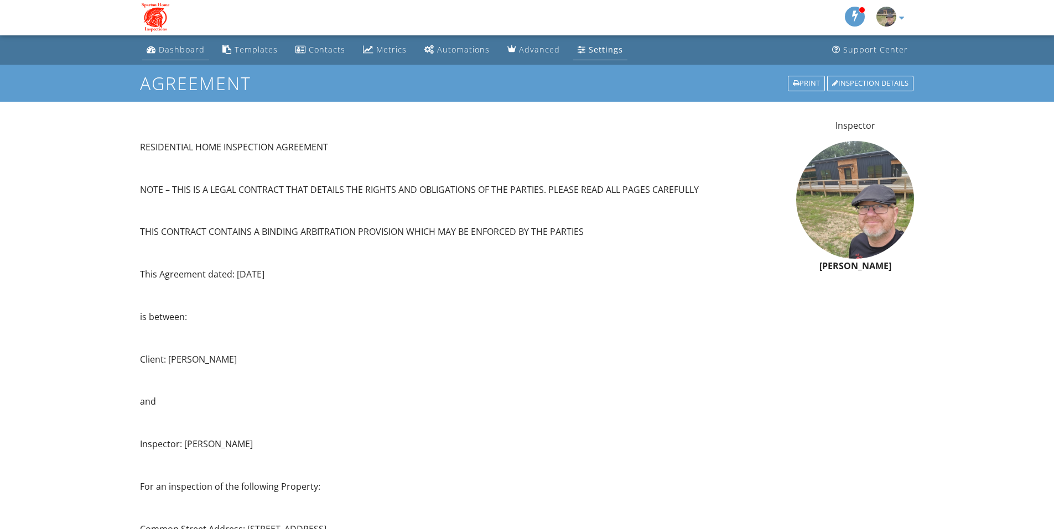
click at [172, 45] on div "Dashboard" at bounding box center [182, 49] width 46 height 11
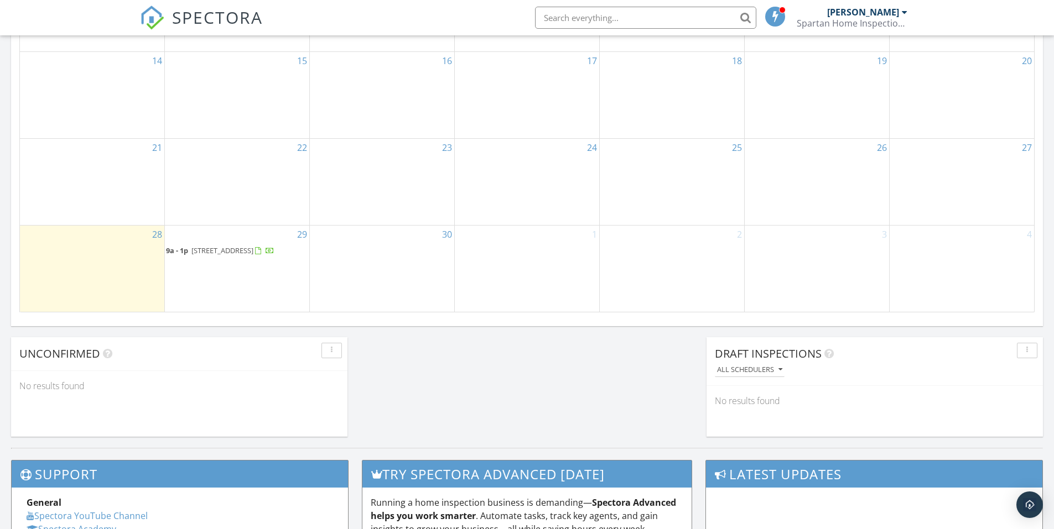
scroll to position [775, 0]
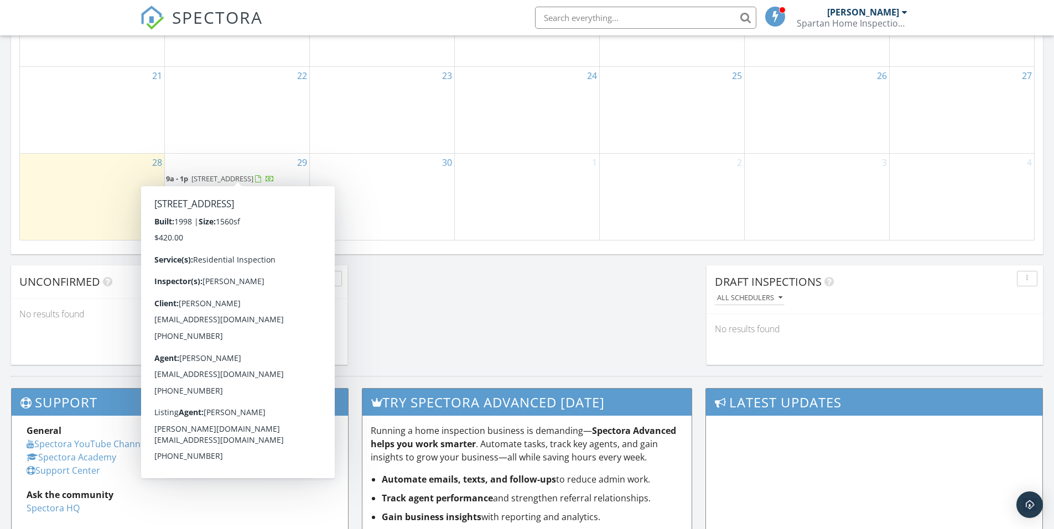
click at [266, 176] on div at bounding box center [270, 180] width 9 height 9
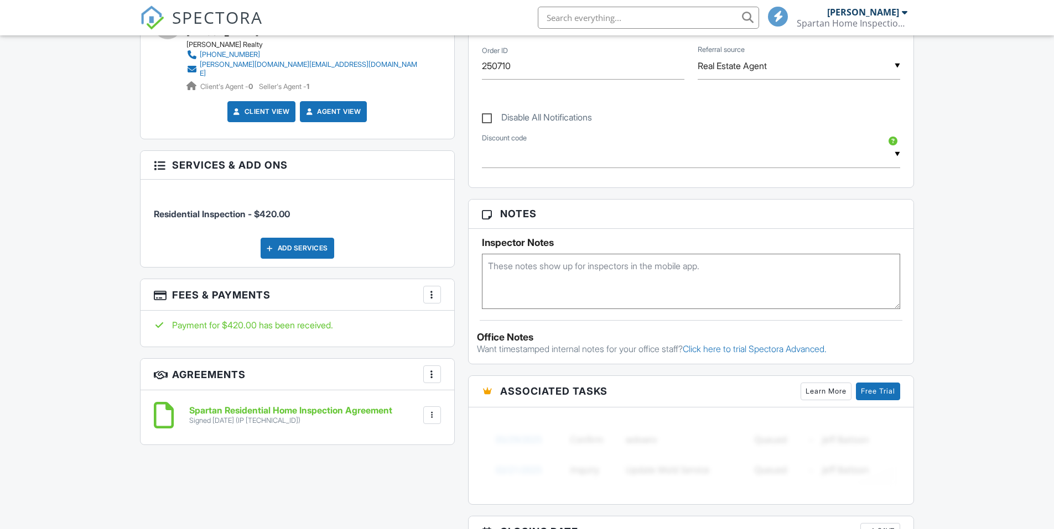
scroll to position [642, 0]
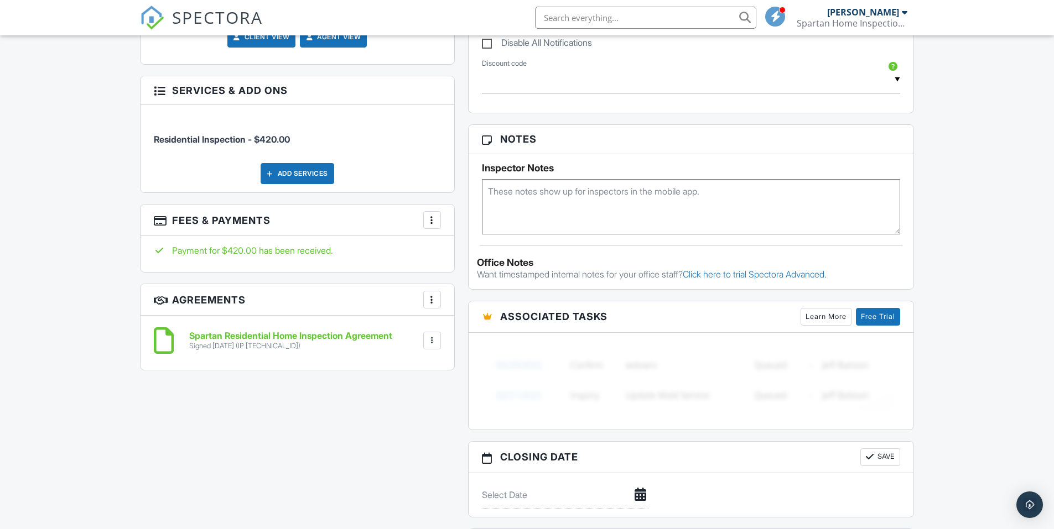
click at [429, 215] on div at bounding box center [432, 220] width 11 height 11
click at [246, 245] on div "Payment for $420.00 has been received." at bounding box center [297, 251] width 287 height 12
